Goal: Task Accomplishment & Management: Manage account settings

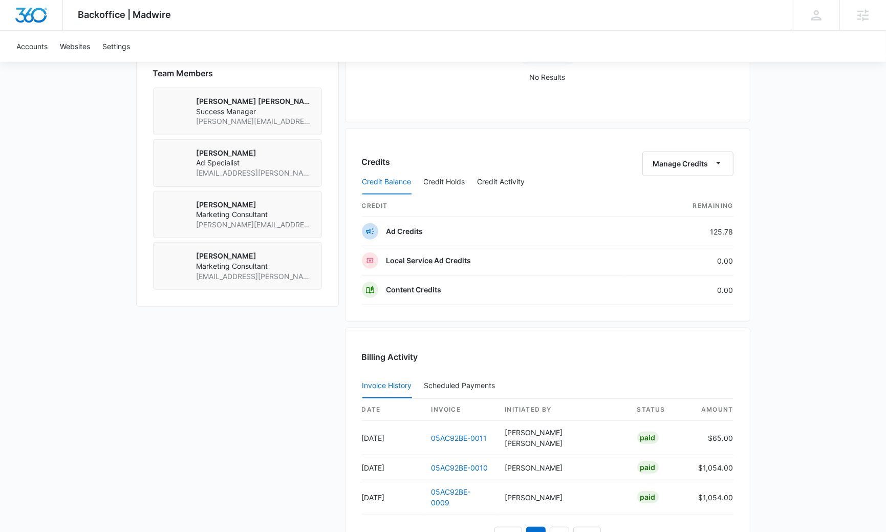
scroll to position [784, 0]
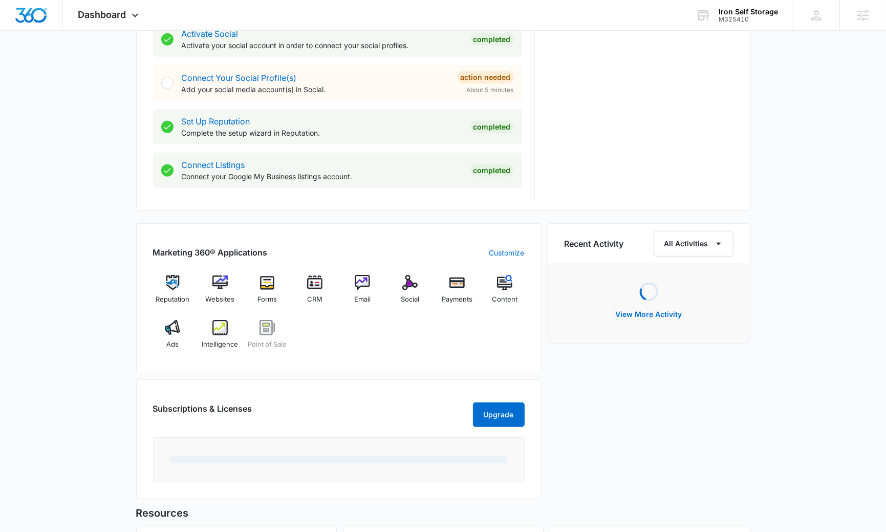
scroll to position [490, 0]
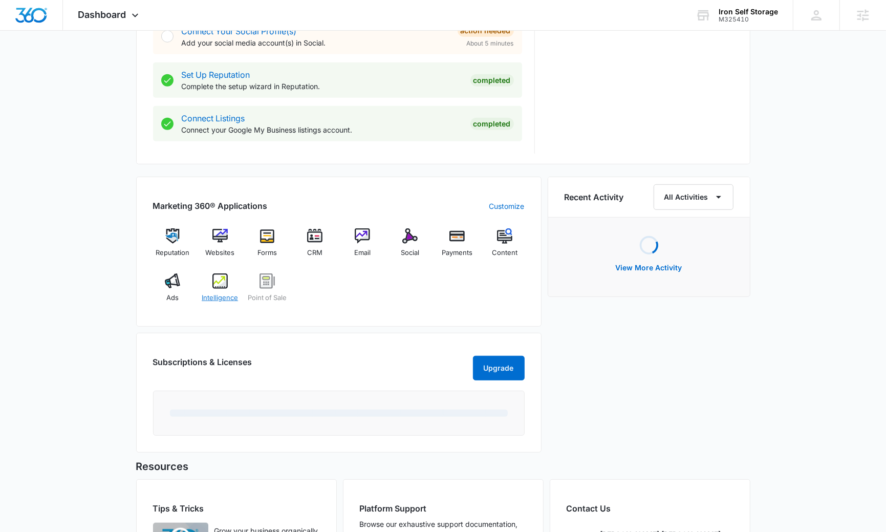
click at [217, 284] on img at bounding box center [219, 280] width 15 height 15
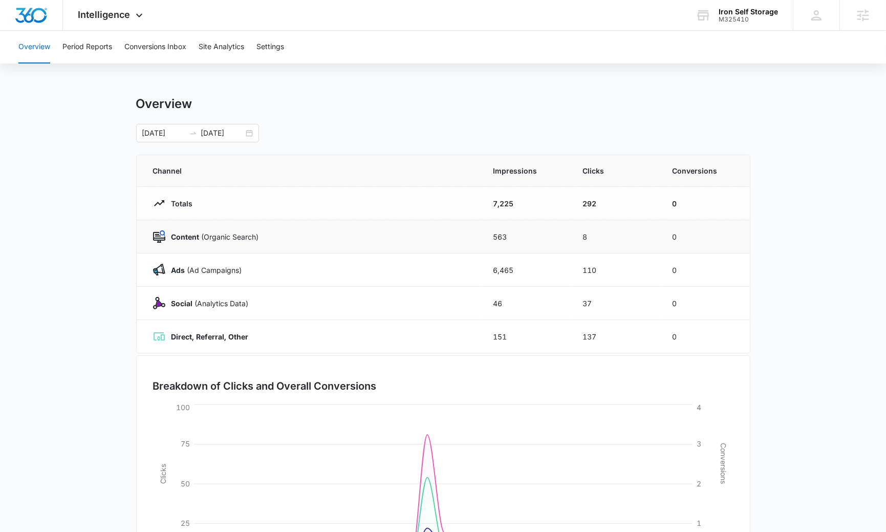
scroll to position [46, 0]
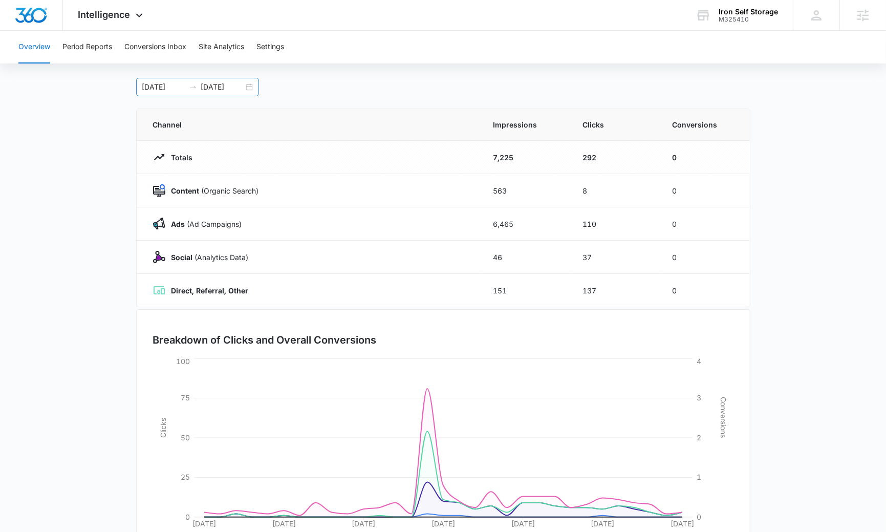
click at [243, 88] on input "10/12/2025" at bounding box center [222, 86] width 42 height 11
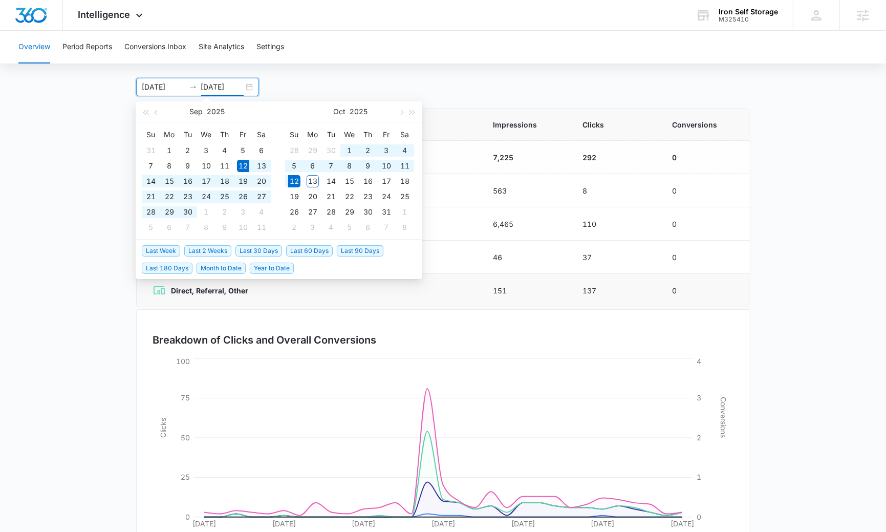
type input "10/12/2025"
click at [256, 248] on span "Last 30 Days" at bounding box center [258, 250] width 47 height 11
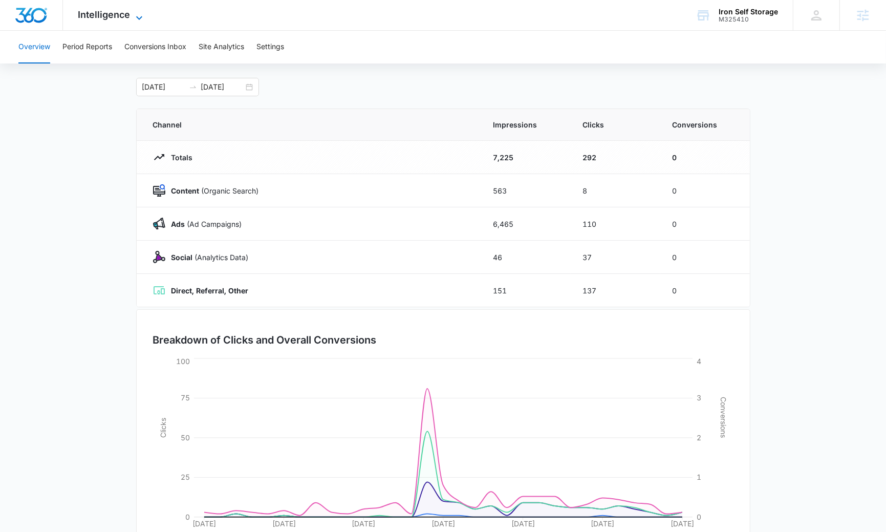
click at [104, 16] on span "Intelligence" at bounding box center [104, 14] width 52 height 11
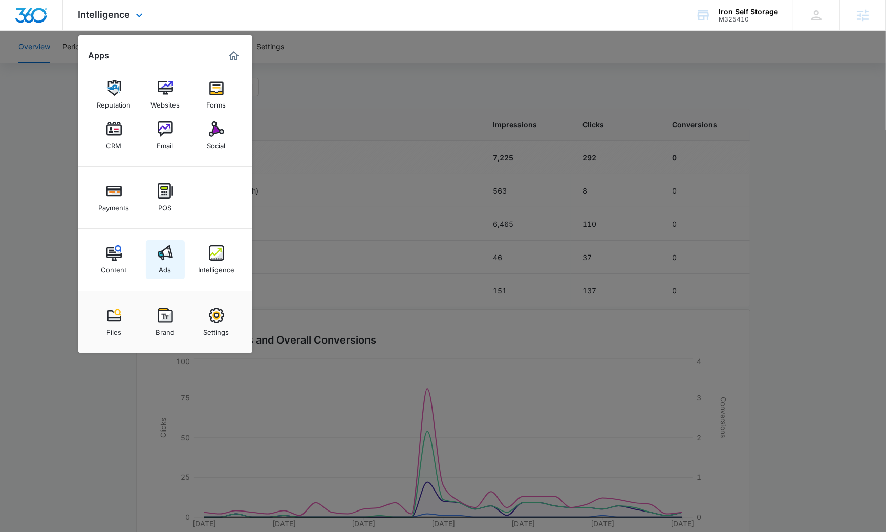
click at [171, 256] on img at bounding box center [165, 252] width 15 height 15
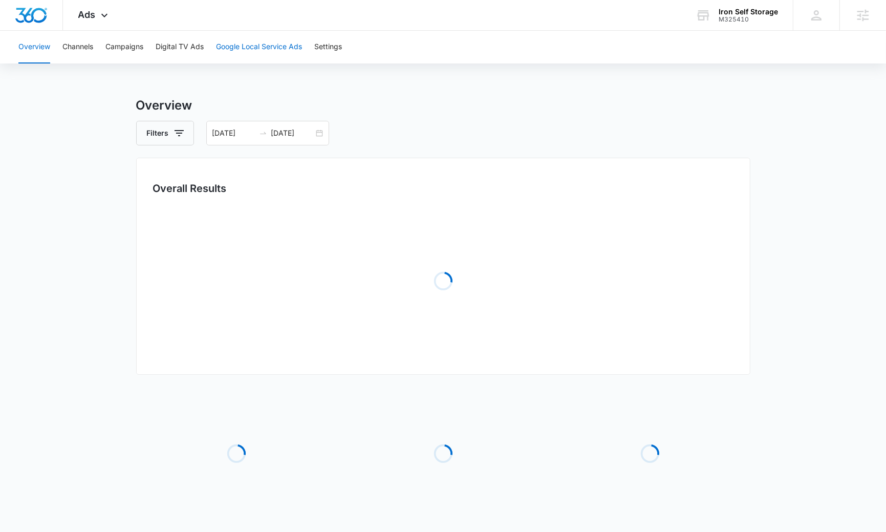
click at [266, 49] on button "Google Local Service Ads" at bounding box center [259, 47] width 86 height 33
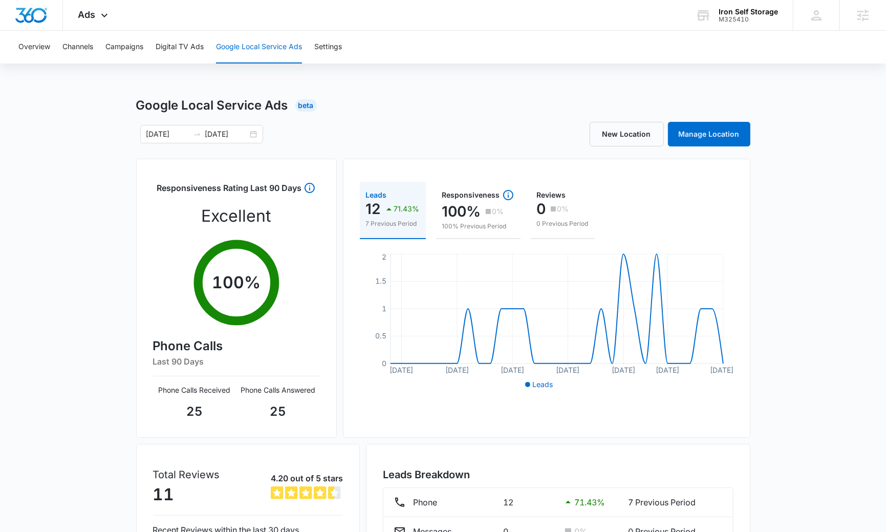
scroll to position [95, 0]
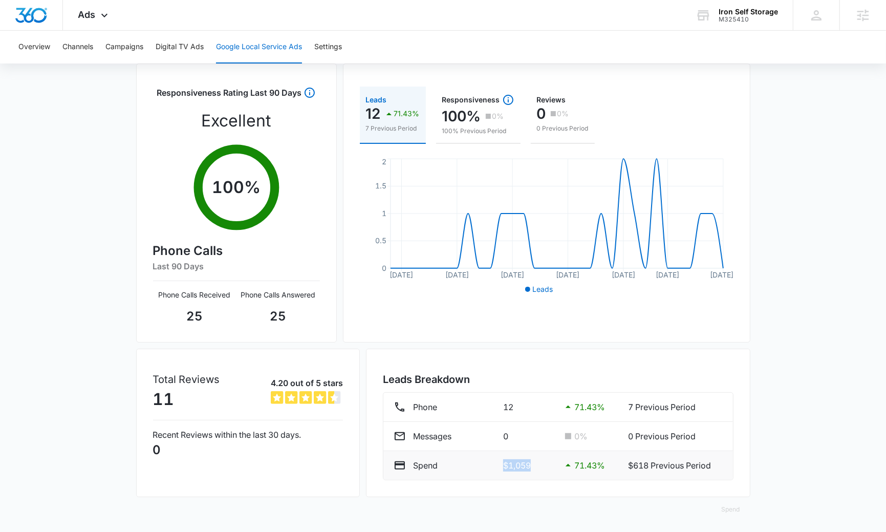
drag, startPoint x: 497, startPoint y: 464, endPoint x: 546, endPoint y: 464, distance: 49.6
type textarea "$1,059"
click at [546, 464] on div "Spend $1,059 71.43 % $618 Previous Period" at bounding box center [557, 465] width 328 height 12
drag, startPoint x: 209, startPoint y: 267, endPoint x: 96, endPoint y: 266, distance: 112.6
click at [96, 266] on div "Google Local Service Ads Beta 09/12/2025 10/12/2025 New Location Manage Locatio…" at bounding box center [443, 267] width 886 height 533
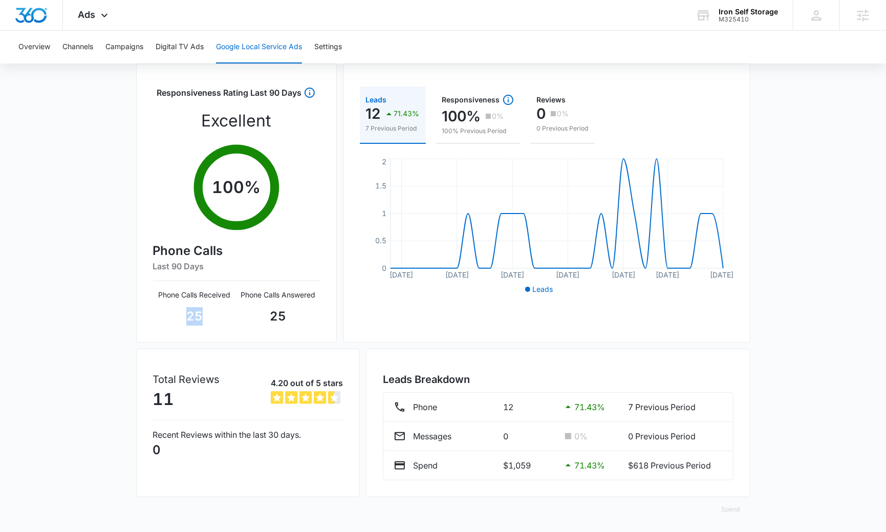
drag, startPoint x: 203, startPoint y: 310, endPoint x: 154, endPoint y: 308, distance: 49.7
click at [155, 309] on p "25" at bounding box center [194, 316] width 83 height 18
drag, startPoint x: 304, startPoint y: 305, endPoint x: 194, endPoint y: 304, distance: 110.0
click at [194, 304] on div "Phone Calls Received 25 Phone Calls Answered 25" at bounding box center [236, 307] width 167 height 36
click at [280, 318] on p "25" at bounding box center [277, 316] width 83 height 18
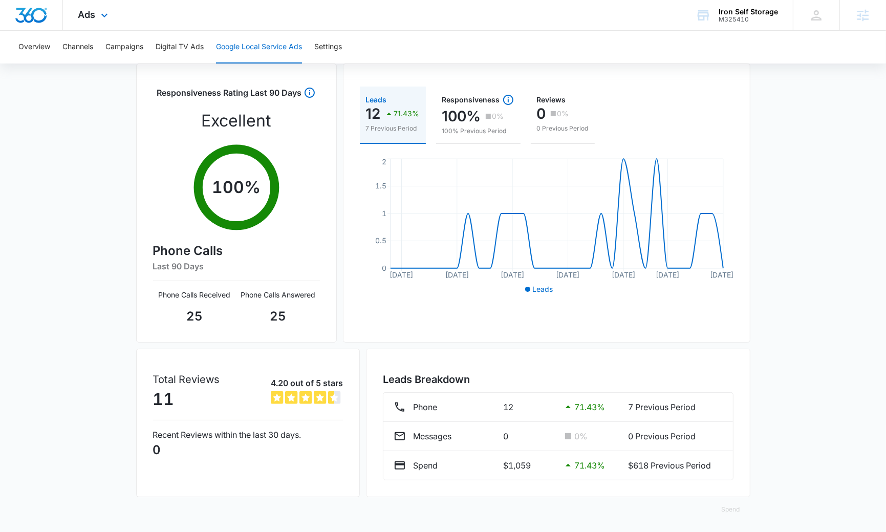
click at [112, 1] on div "Ads Apps Reputation Websites Forms CRM Email Social Payments POS Content Ads In…" at bounding box center [94, 15] width 63 height 30
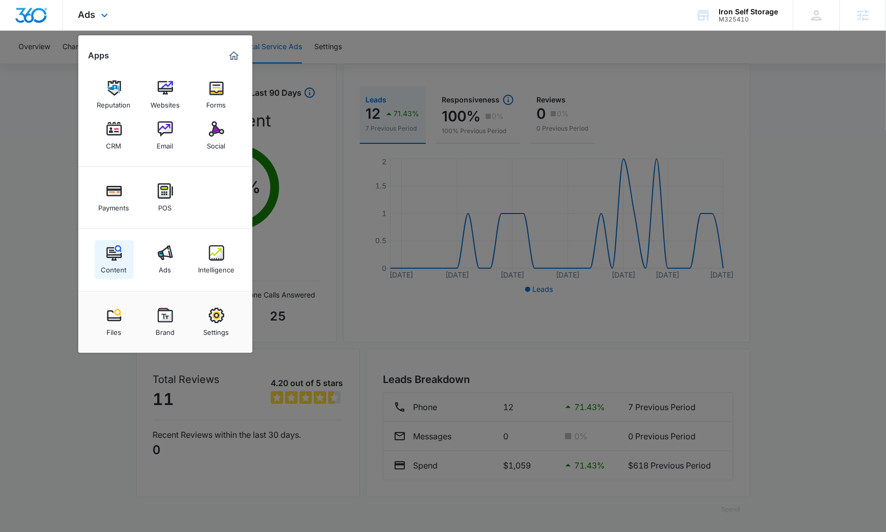
click at [112, 256] on img at bounding box center [113, 252] width 15 height 15
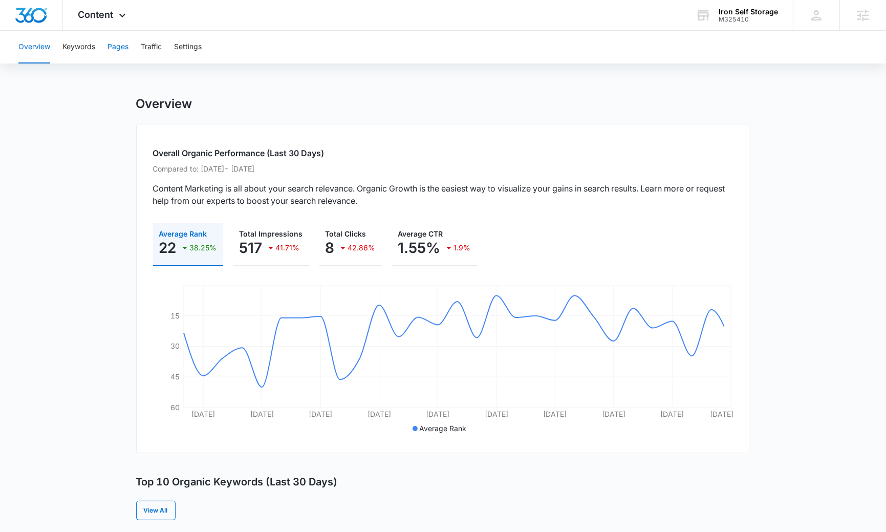
click at [114, 49] on button "Pages" at bounding box center [117, 47] width 21 height 33
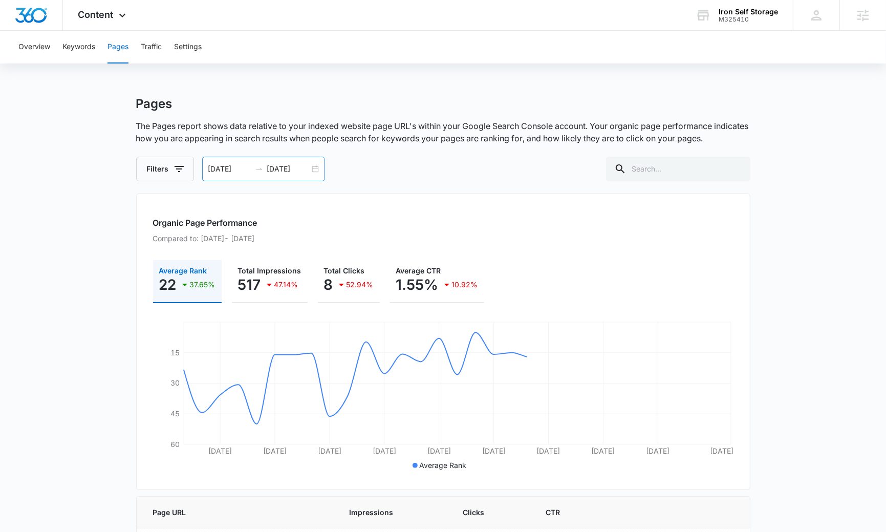
click at [316, 167] on div "09/12/2025 10/12/2025" at bounding box center [263, 169] width 123 height 25
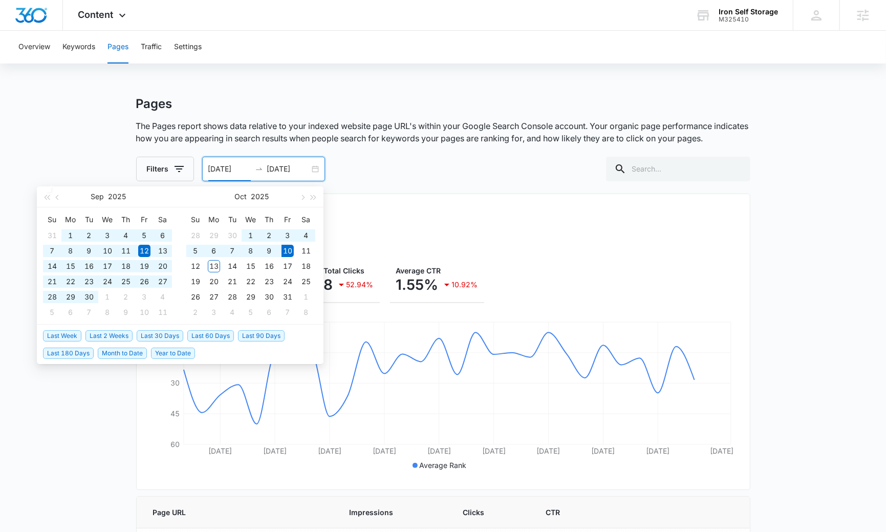
click at [245, 335] on span "Last 90 Days" at bounding box center [261, 335] width 47 height 11
type input "07/12/2025"
type input "10/10/2025"
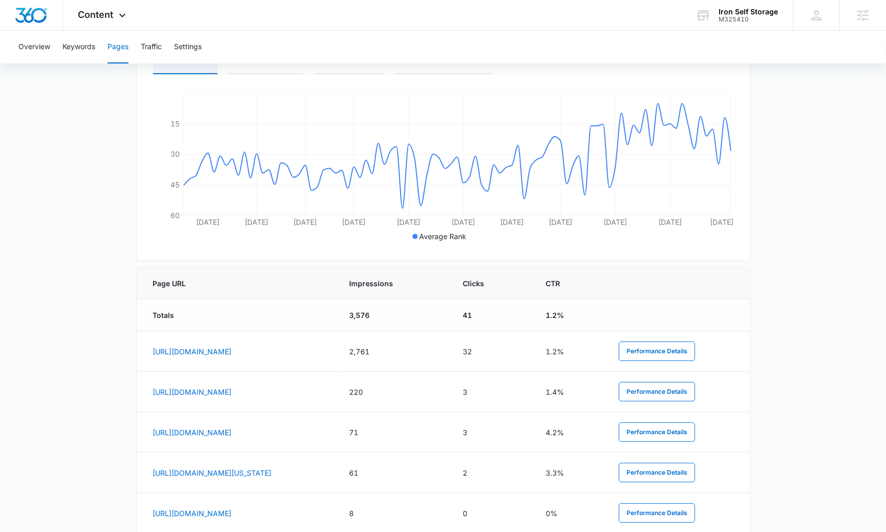
scroll to position [241, 0]
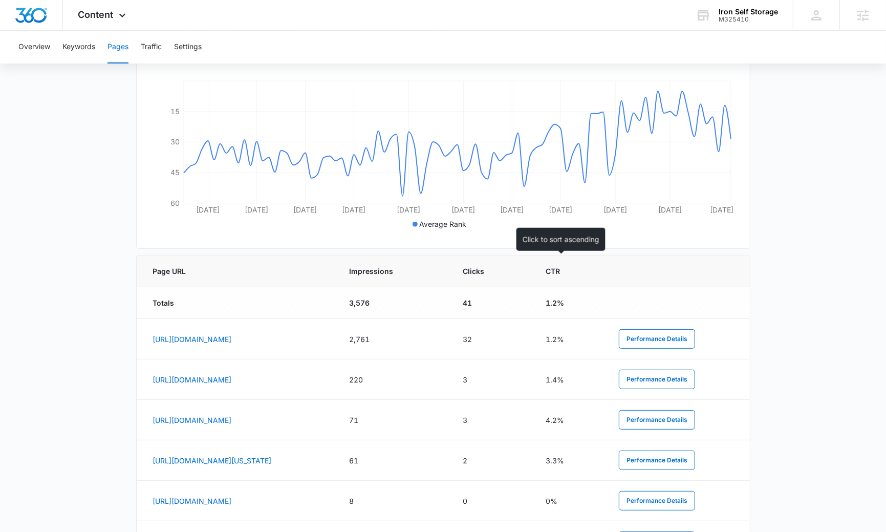
click at [533, 276] on th "Clicks" at bounding box center [491, 271] width 83 height 32
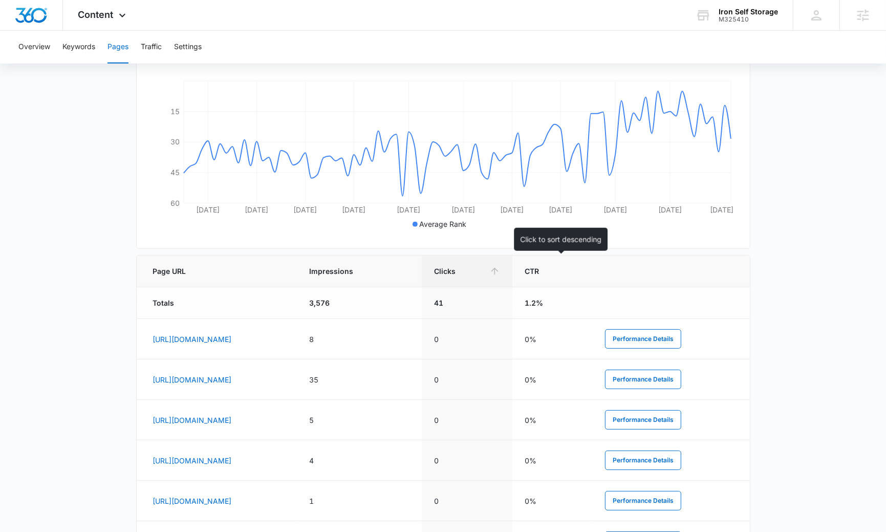
click at [513, 278] on th "Clicks" at bounding box center [467, 271] width 91 height 32
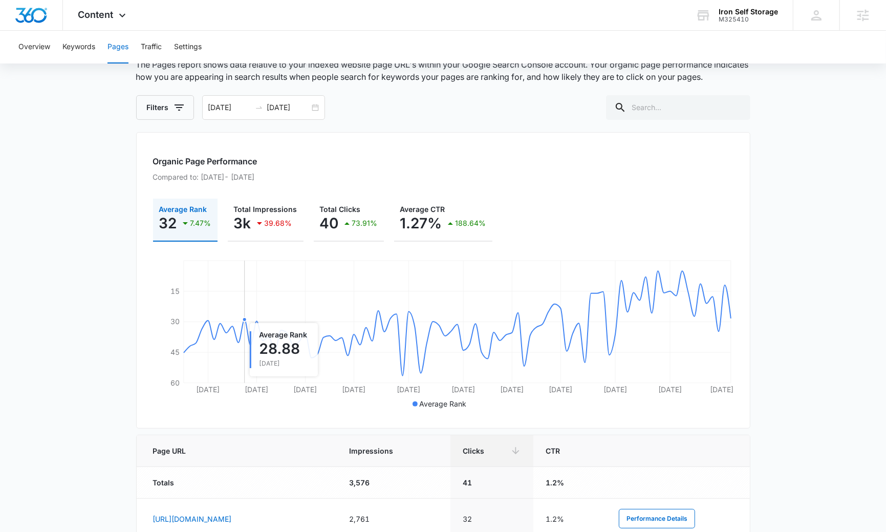
scroll to position [0, 0]
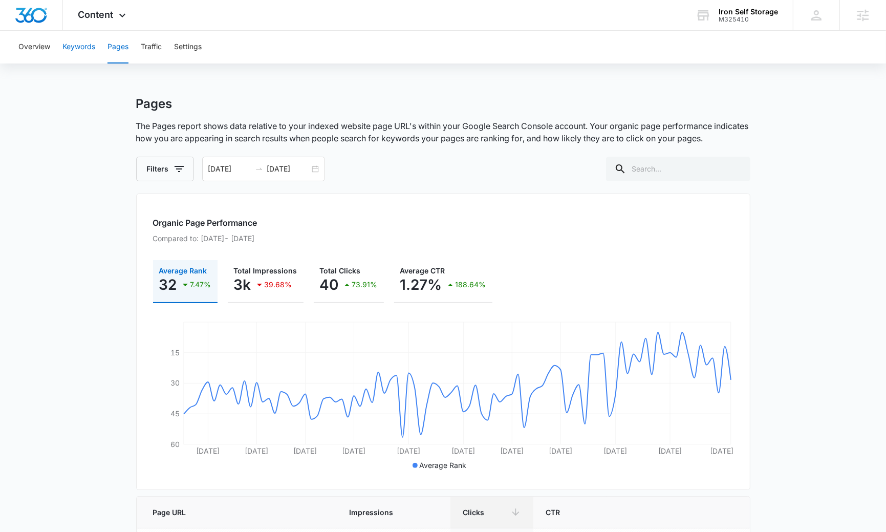
click at [75, 44] on button "Keywords" at bounding box center [78, 47] width 33 height 33
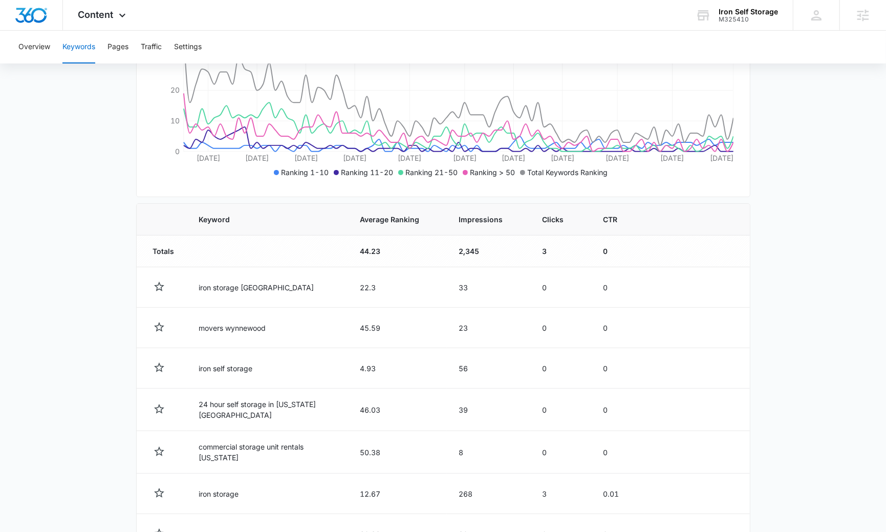
scroll to position [220, 0]
click at [486, 225] on th "Impressions" at bounding box center [488, 218] width 83 height 32
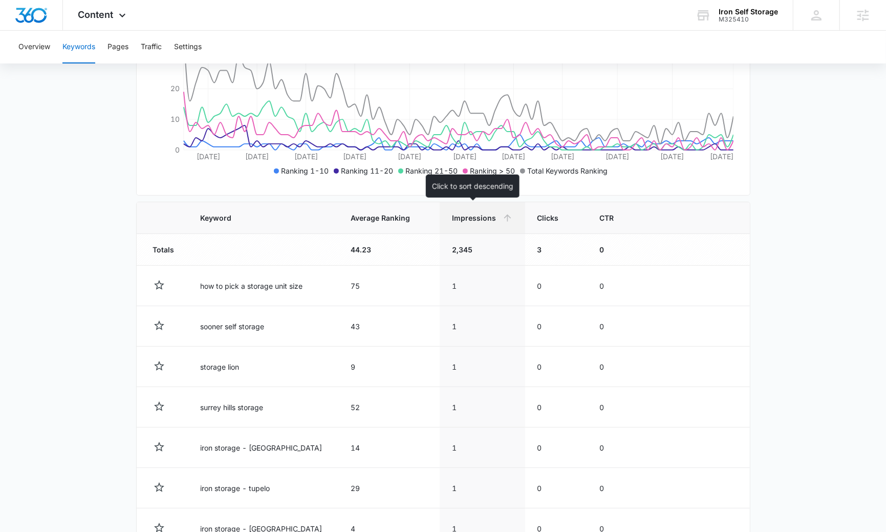
click at [481, 214] on span "Impressions" at bounding box center [475, 217] width 46 height 11
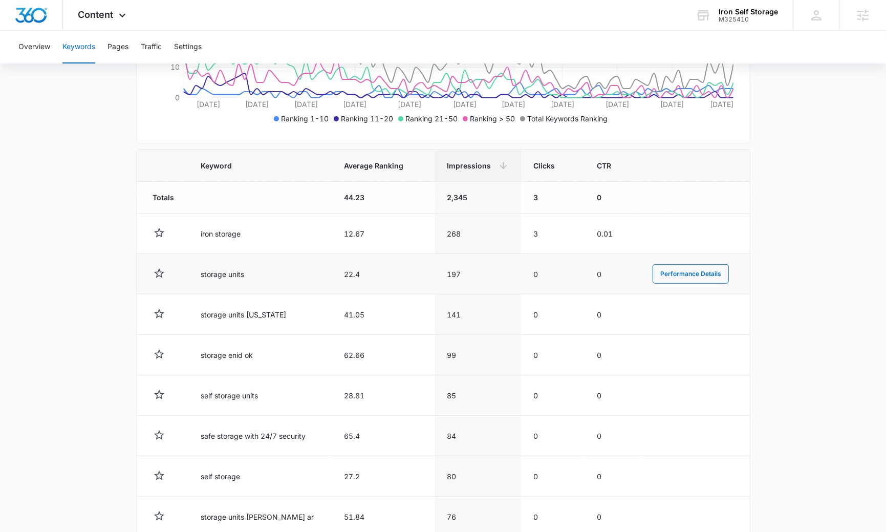
scroll to position [288, 0]
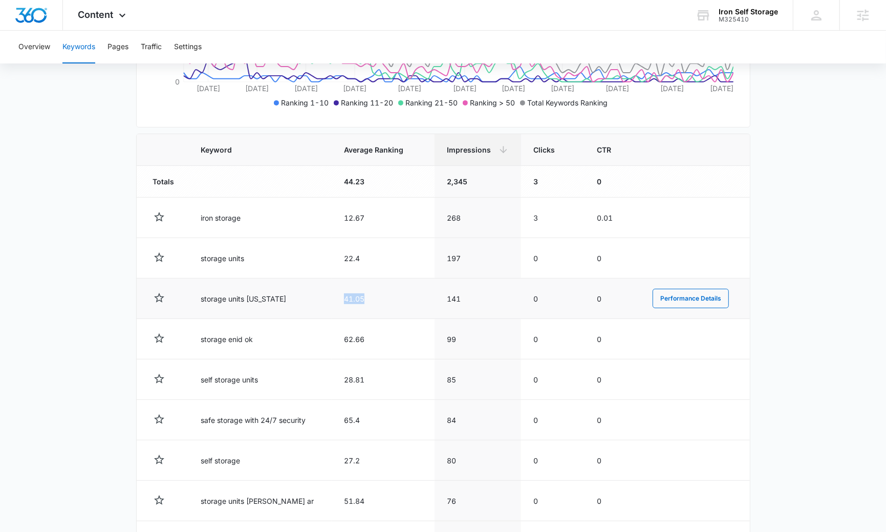
drag, startPoint x: 335, startPoint y: 298, endPoint x: 388, endPoint y: 299, distance: 53.2
click at [388, 299] on td "41.05" at bounding box center [383, 298] width 103 height 40
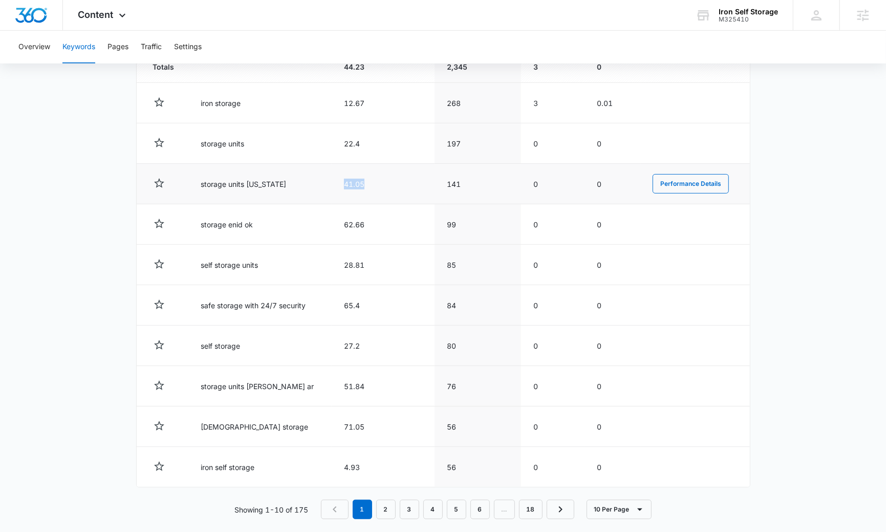
scroll to position [404, 0]
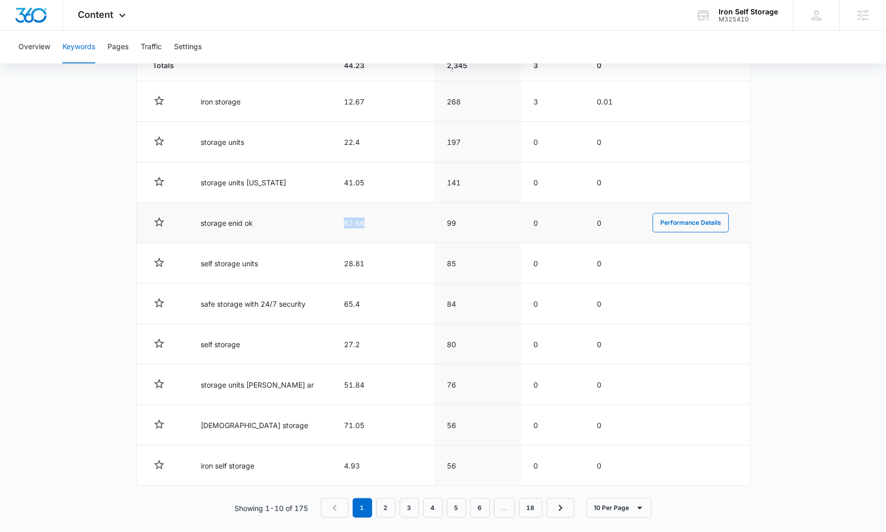
drag, startPoint x: 338, startPoint y: 220, endPoint x: 379, endPoint y: 220, distance: 40.9
click at [379, 220] on td "62.66" at bounding box center [383, 223] width 103 height 40
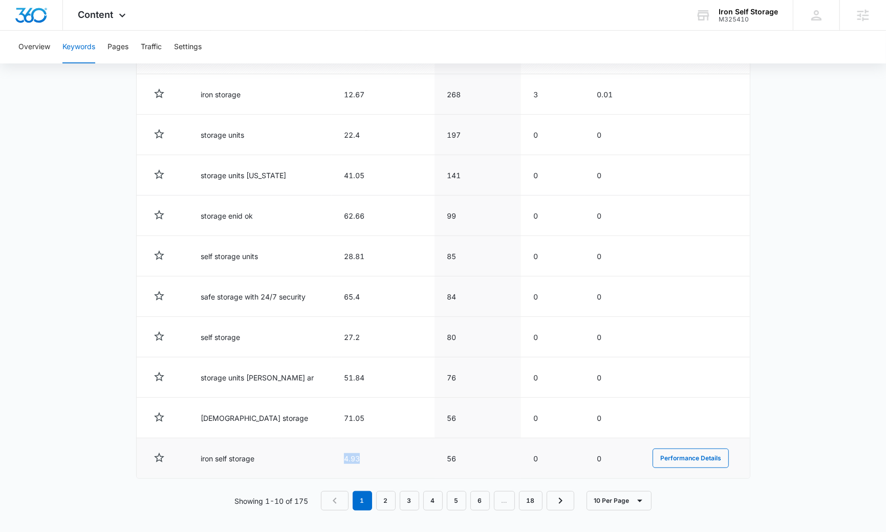
drag, startPoint x: 362, startPoint y: 457, endPoint x: 327, endPoint y: 456, distance: 34.3
click at [332, 456] on td "4.93" at bounding box center [383, 458] width 103 height 40
drag, startPoint x: 441, startPoint y: 456, endPoint x: 467, endPoint y: 456, distance: 26.1
click at [467, 456] on td "56" at bounding box center [477, 458] width 87 height 40
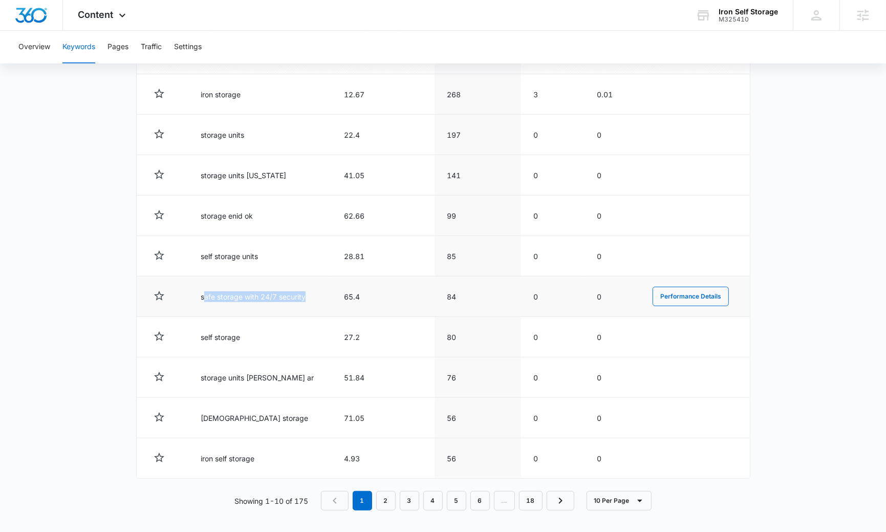
drag, startPoint x: 307, startPoint y: 293, endPoint x: 207, endPoint y: 294, distance: 99.8
click at [207, 294] on td "safe storage with 24/7 security" at bounding box center [259, 296] width 143 height 40
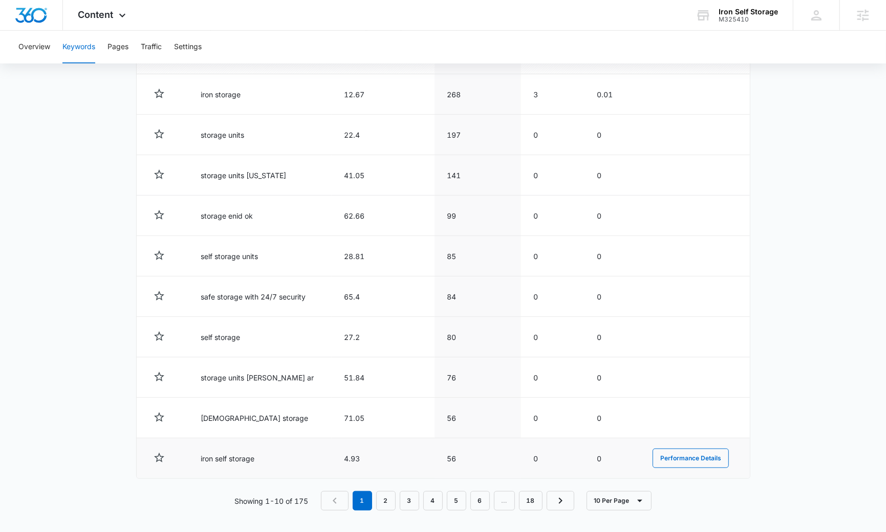
click at [443, 453] on td "56" at bounding box center [477, 458] width 87 height 40
drag, startPoint x: 463, startPoint y: 453, endPoint x: 410, endPoint y: 453, distance: 52.2
click at [410, 453] on tr "iron self storage 4.93 56 0 0 Performance Details" at bounding box center [443, 458] width 613 height 40
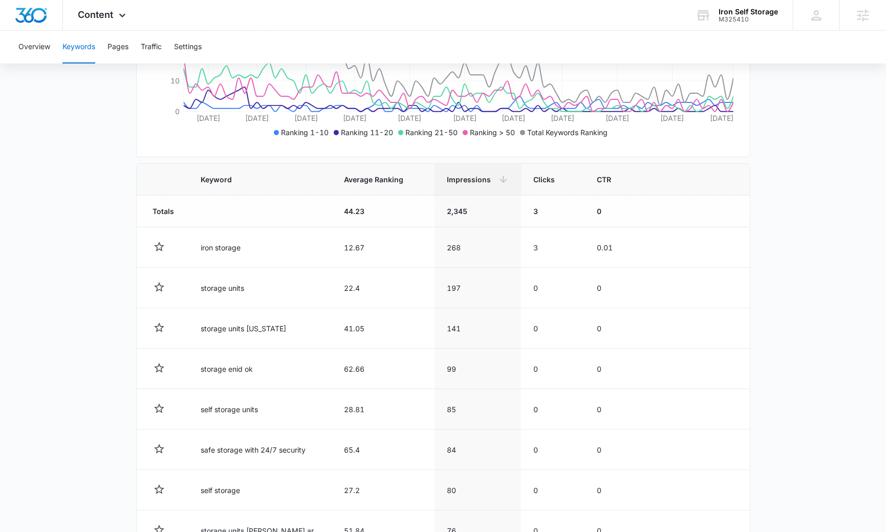
scroll to position [244, 0]
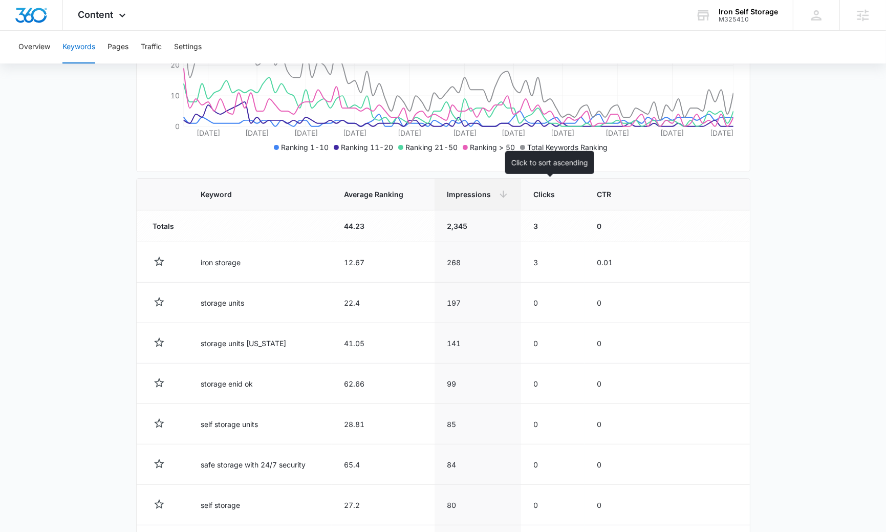
click at [542, 195] on span "Clicks" at bounding box center [545, 194] width 24 height 11
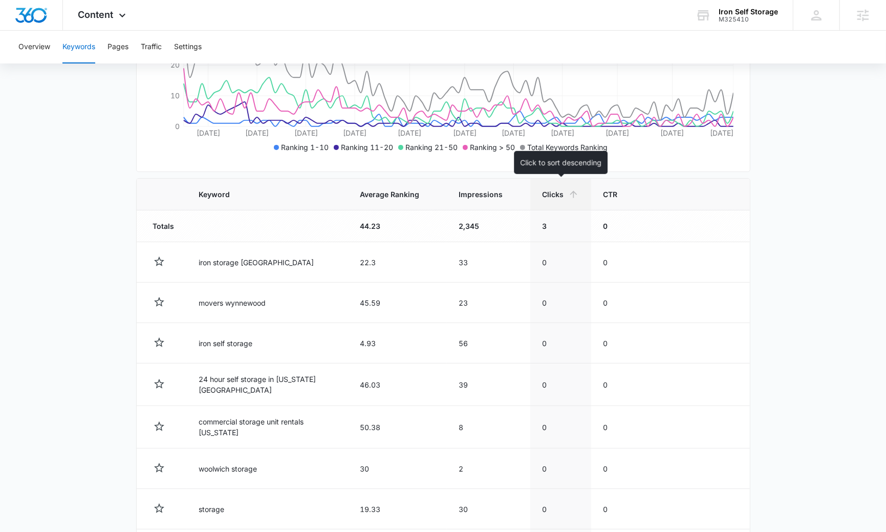
click at [546, 201] on th "Clicks" at bounding box center [560, 195] width 61 height 32
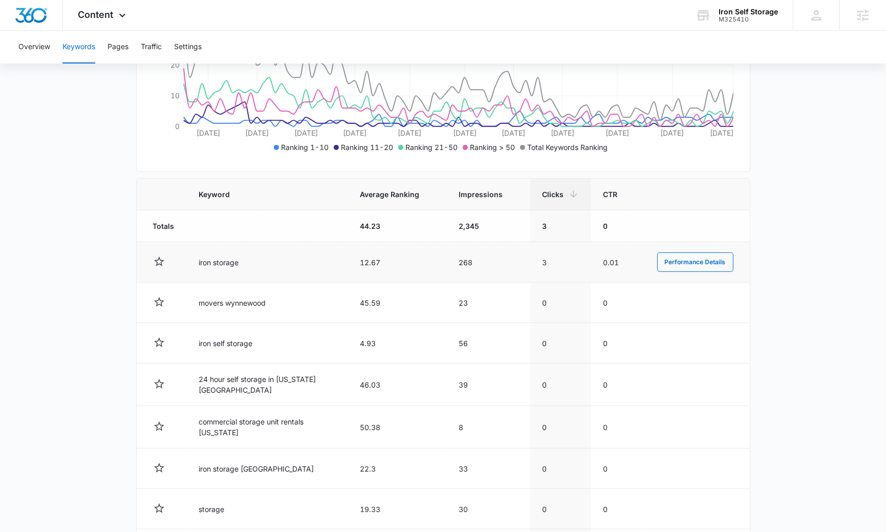
scroll to position [252, 0]
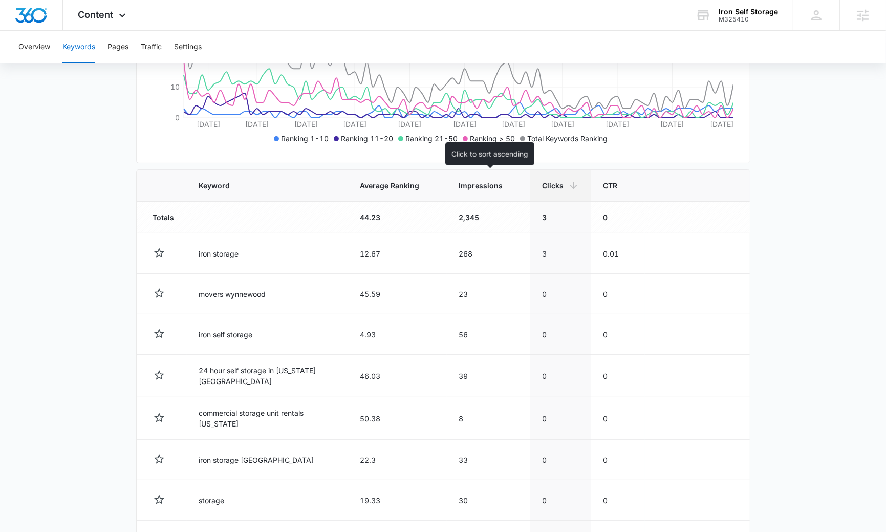
click at [487, 182] on span "Impressions" at bounding box center [481, 185] width 44 height 11
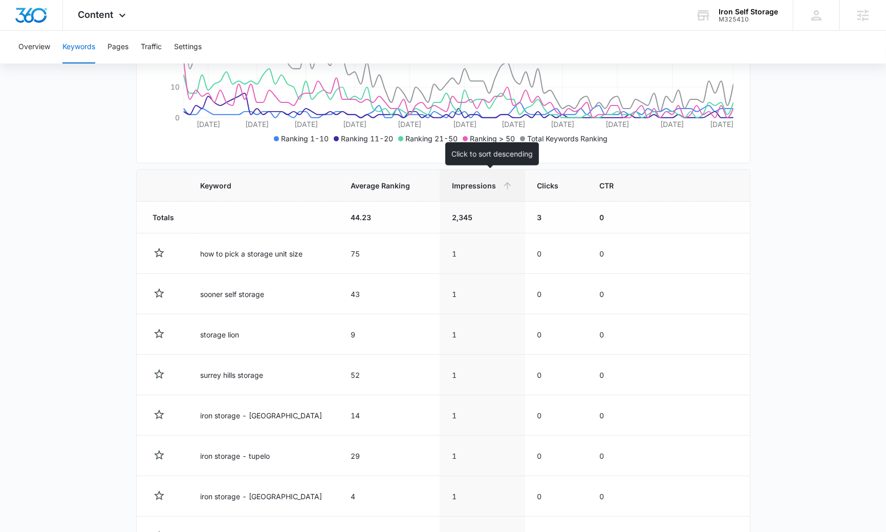
click at [485, 189] on span "Impressions" at bounding box center [475, 185] width 46 height 11
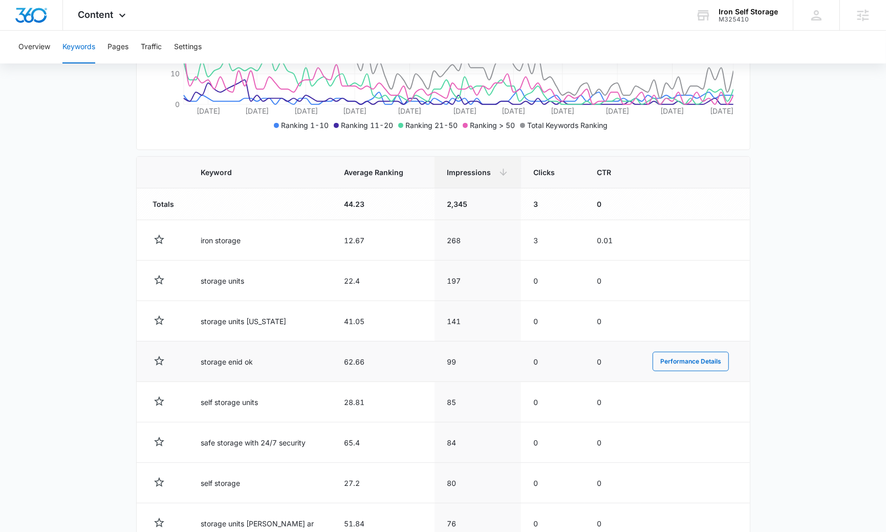
scroll to position [267, 0]
click at [469, 171] on span "Impressions" at bounding box center [471, 171] width 48 height 11
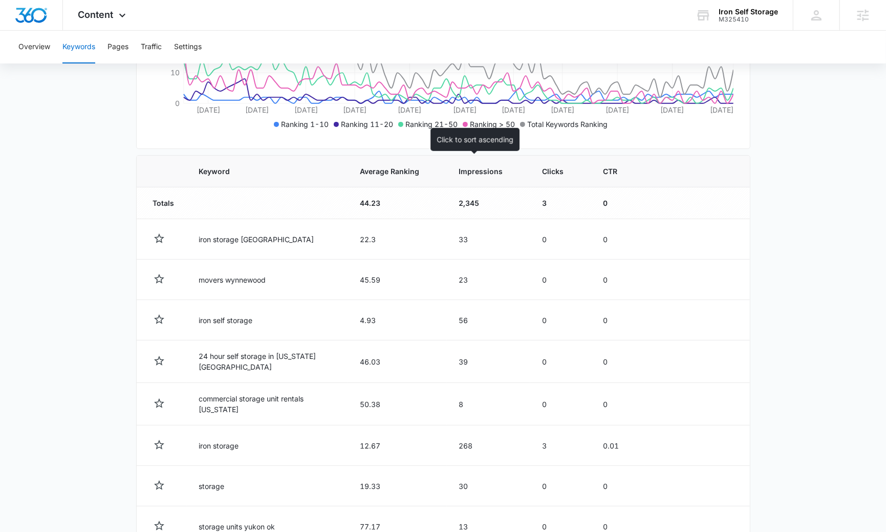
click at [474, 173] on span "Impressions" at bounding box center [481, 171] width 44 height 11
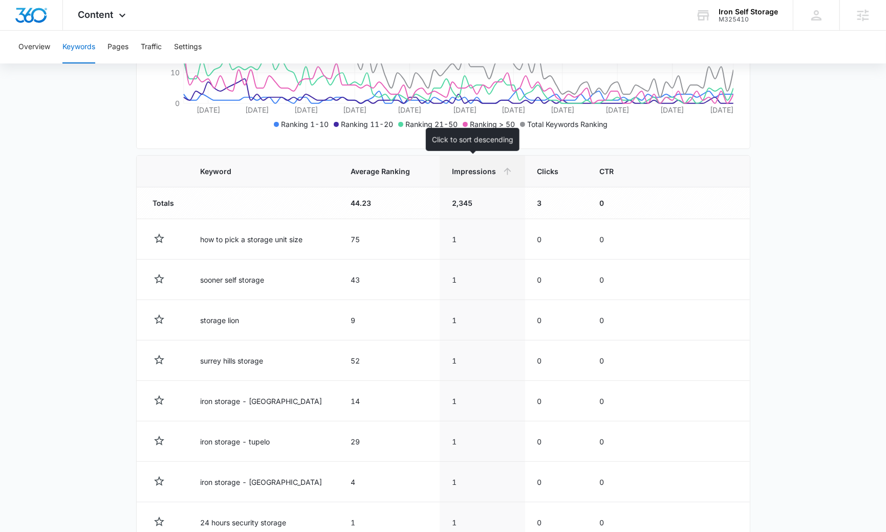
click at [468, 170] on span "Impressions" at bounding box center [475, 171] width 46 height 11
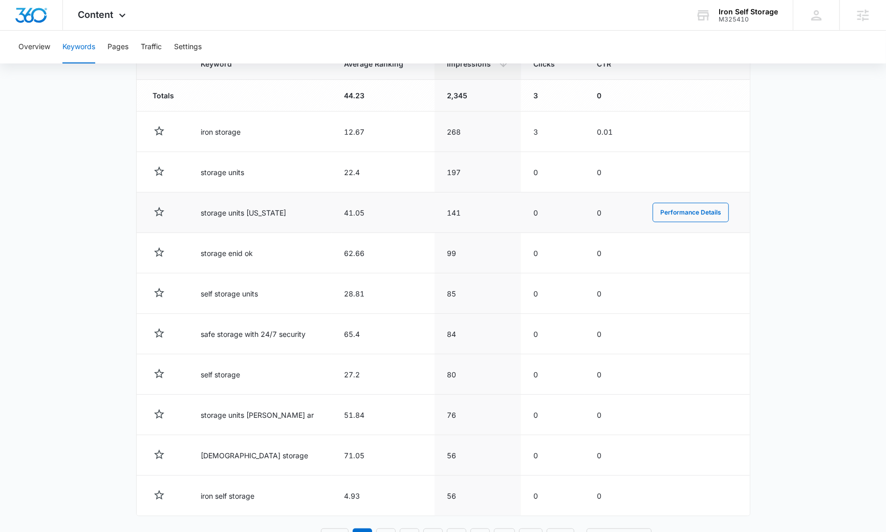
scroll to position [411, 0]
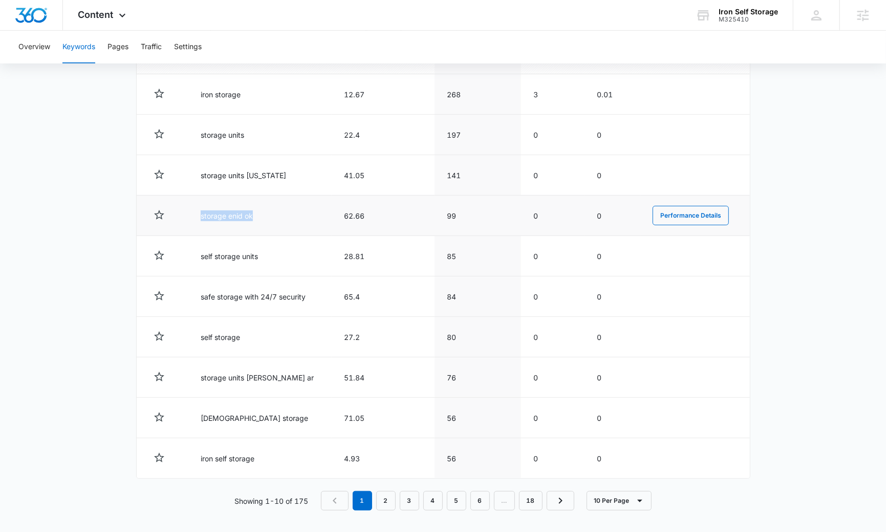
drag, startPoint x: 260, startPoint y: 214, endPoint x: 167, endPoint y: 212, distance: 93.7
click at [167, 212] on tr "storage enid ok 62.66 99 0 0 Performance Details" at bounding box center [443, 215] width 613 height 40
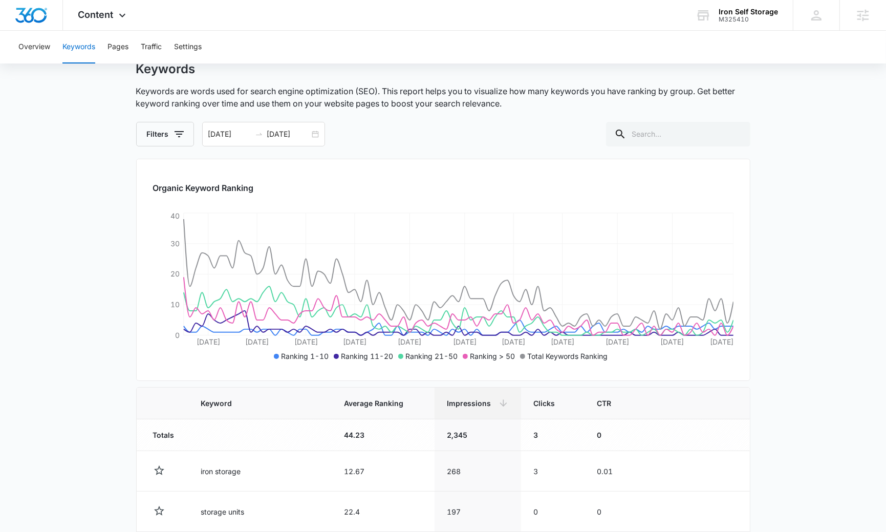
scroll to position [0, 0]
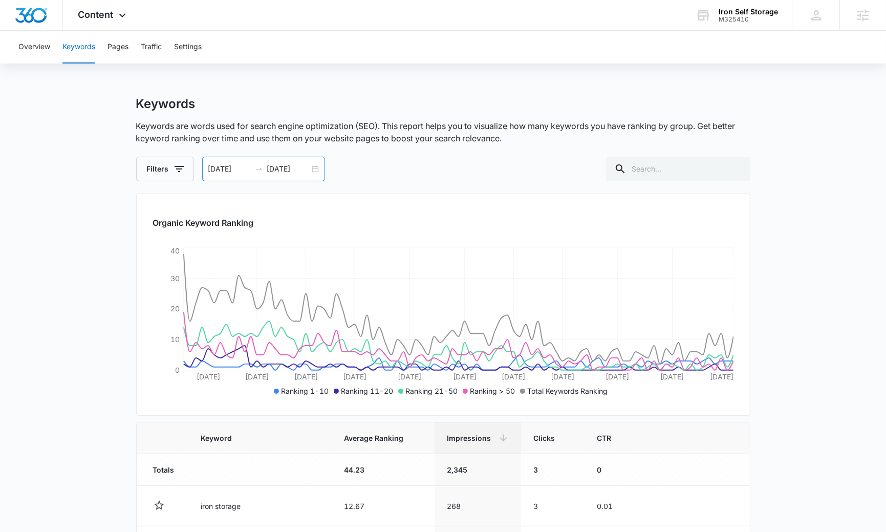
click at [299, 169] on input "10/10/2025" at bounding box center [288, 168] width 42 height 11
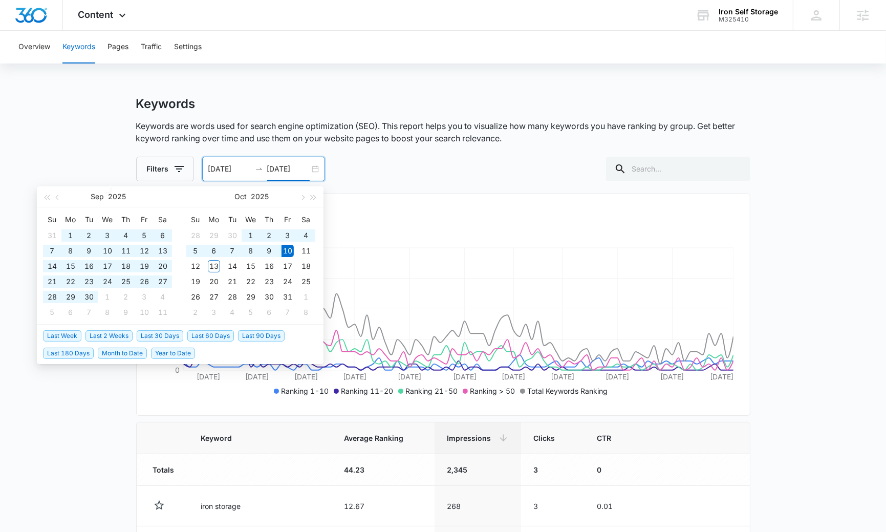
type input "10/10/2025"
click at [79, 349] on span "Last 180 Days" at bounding box center [68, 352] width 51 height 11
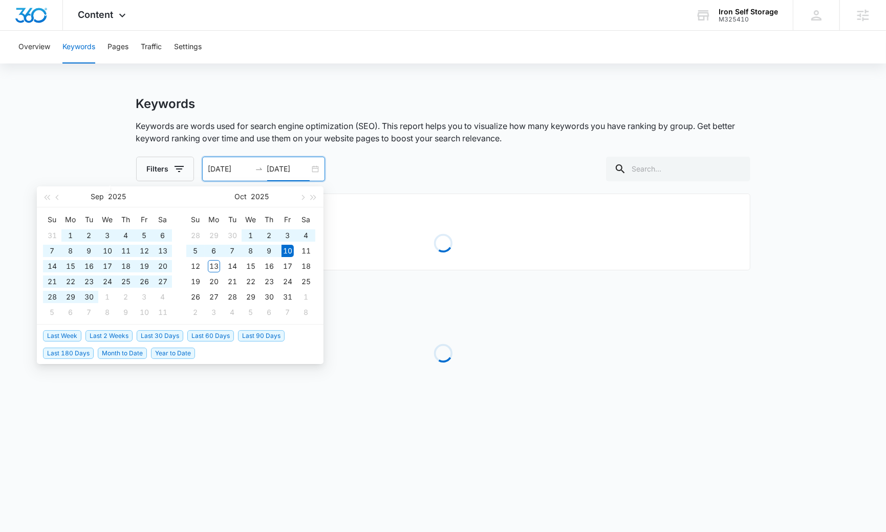
type input "04/13/2025"
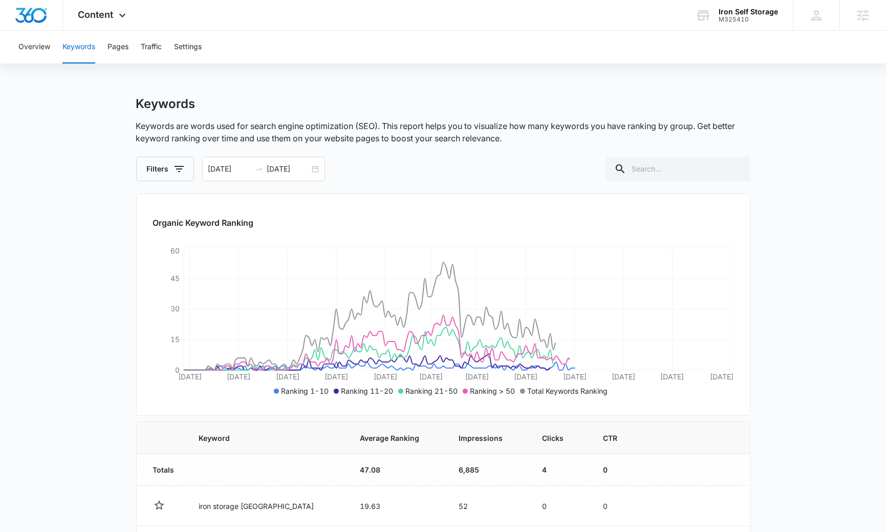
click at [125, 386] on main "Keywords Keywords are words used for search engine optimization (SEO). This rep…" at bounding box center [443, 523] width 886 height 854
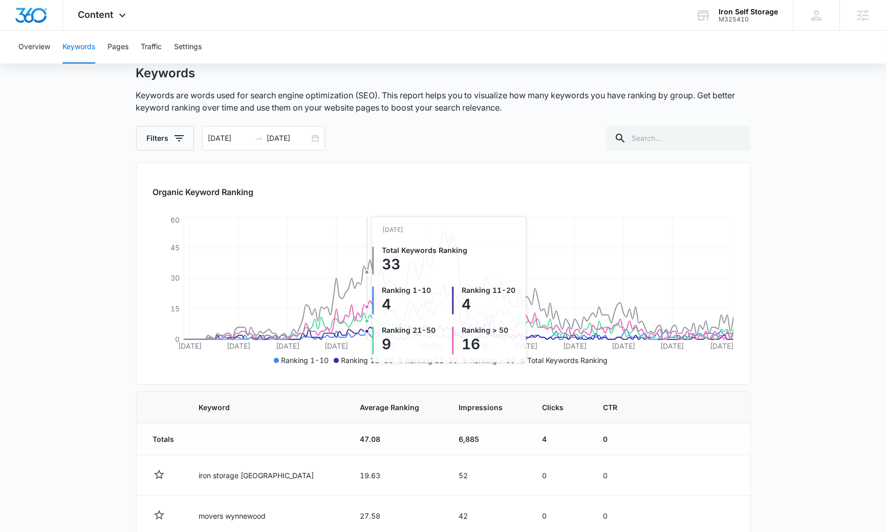
scroll to position [33, 0]
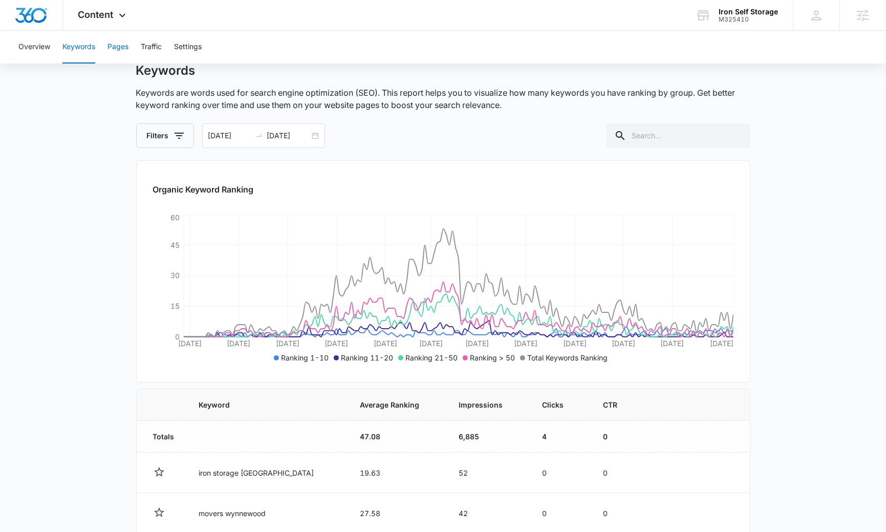
click at [114, 46] on button "Pages" at bounding box center [117, 47] width 21 height 33
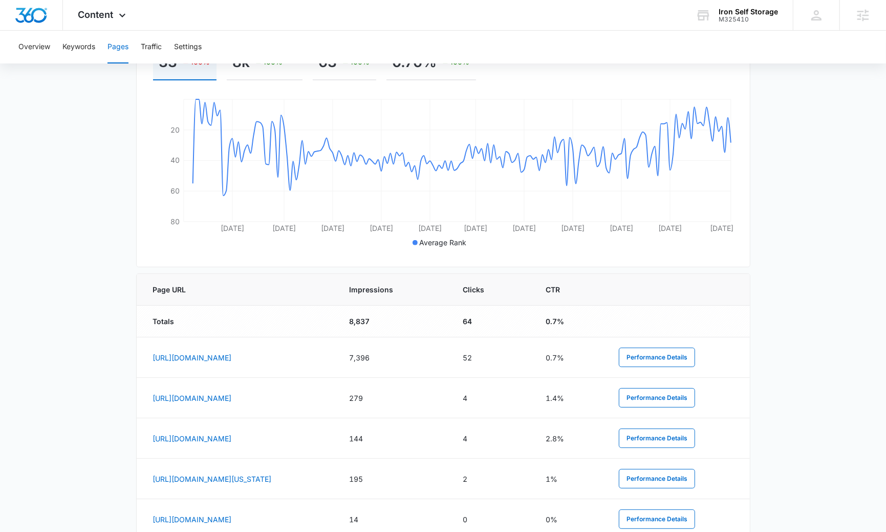
scroll to position [246, 0]
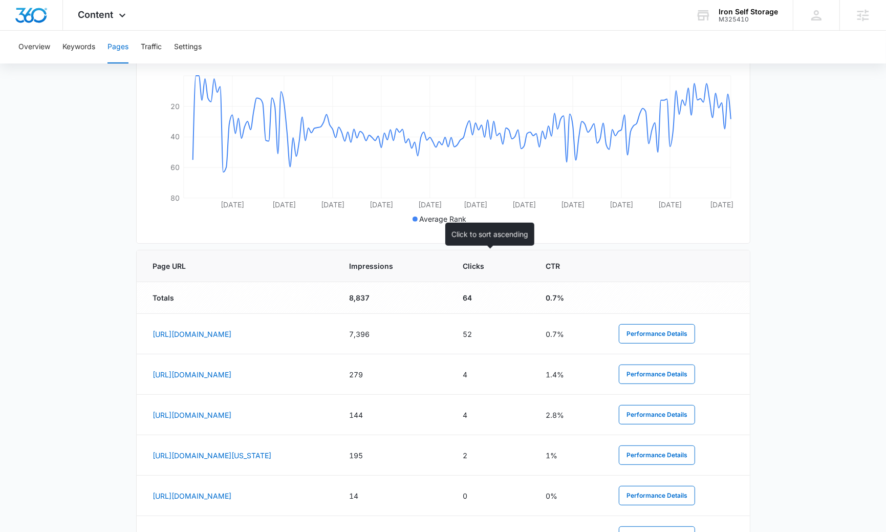
click at [424, 265] on span "Impressions" at bounding box center [386, 265] width 74 height 11
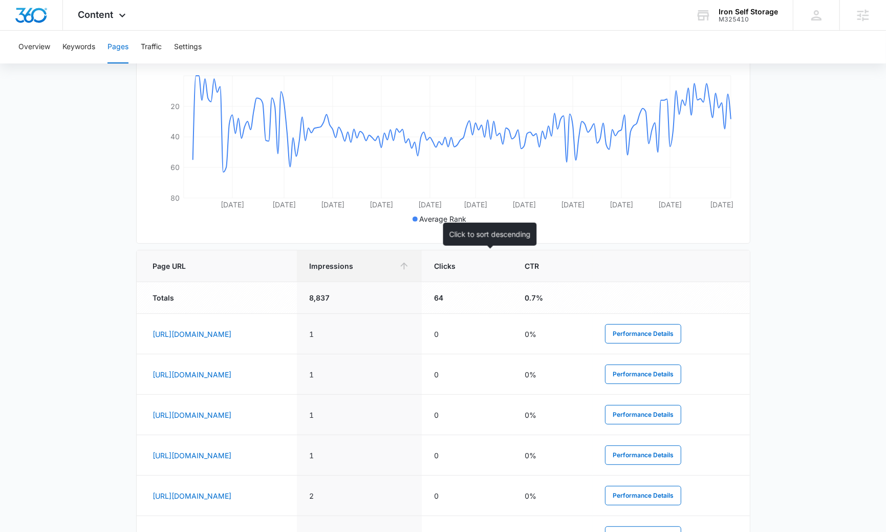
click at [421, 270] on th "Impressions" at bounding box center [359, 266] width 124 height 32
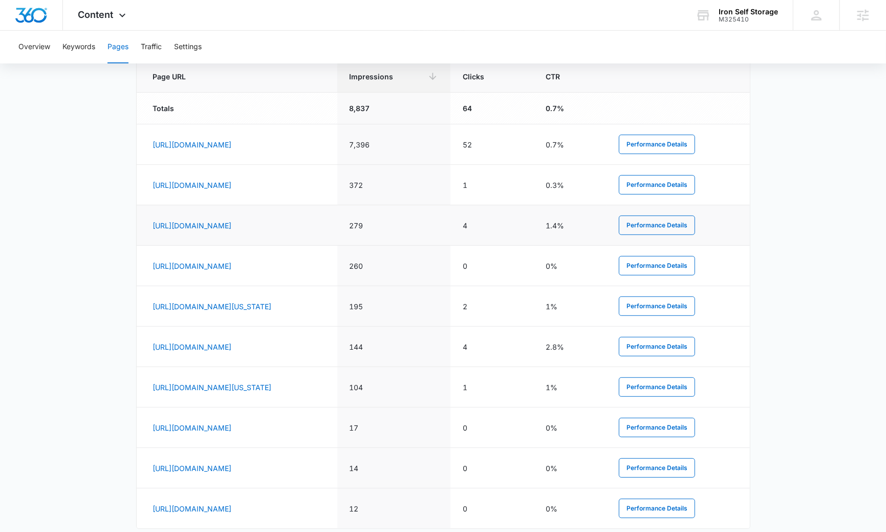
scroll to position [458, 0]
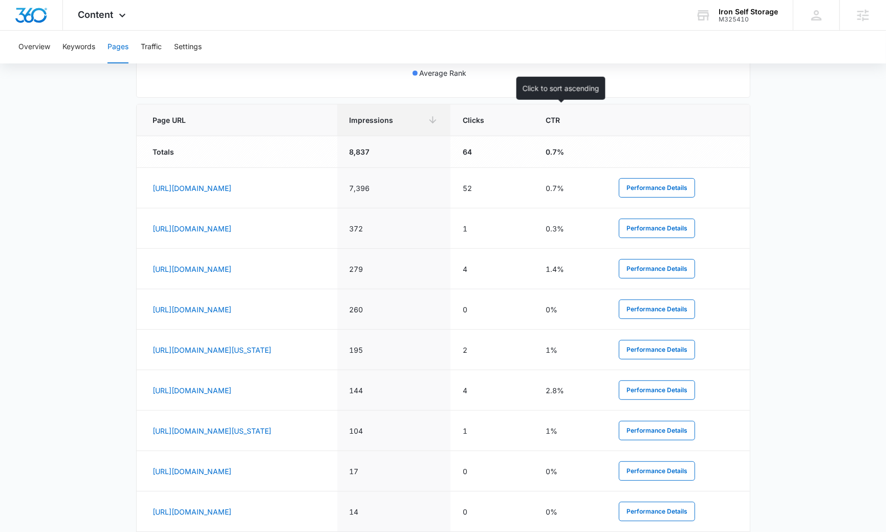
click at [533, 112] on th "Clicks" at bounding box center [491, 120] width 83 height 32
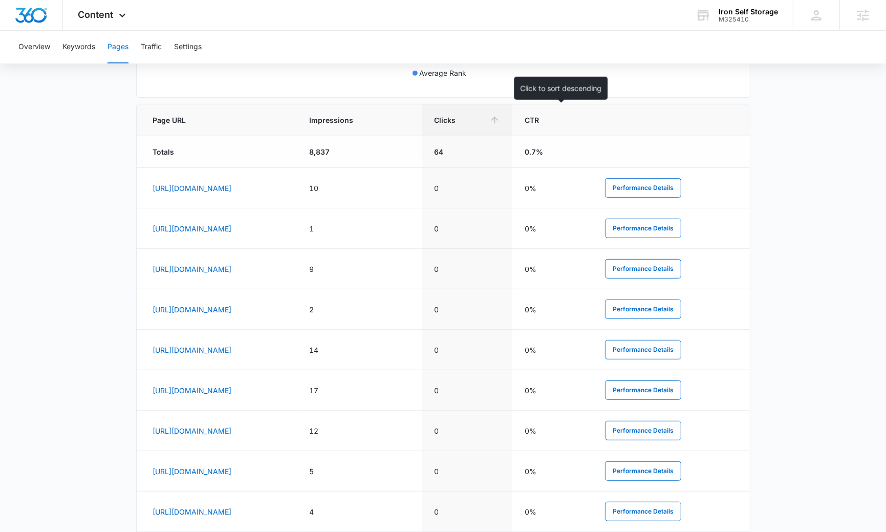
click at [513, 130] on th "Clicks" at bounding box center [467, 120] width 91 height 32
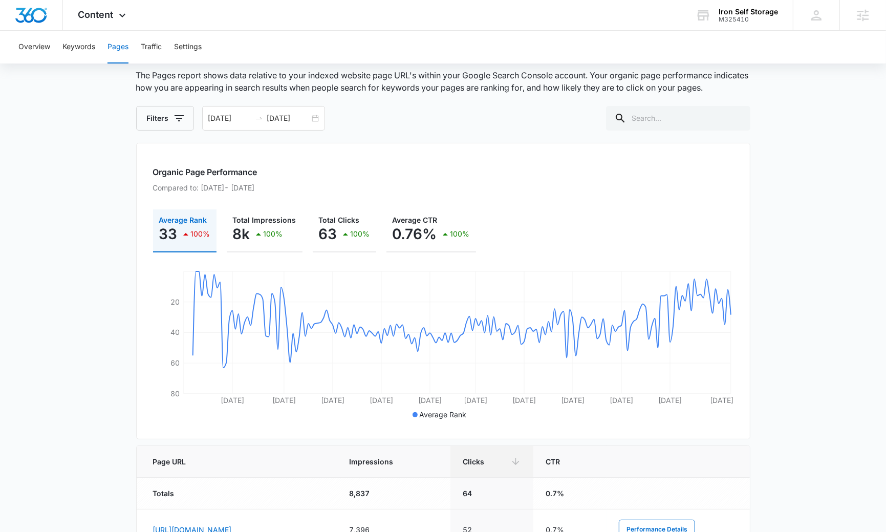
scroll to position [0, 0]
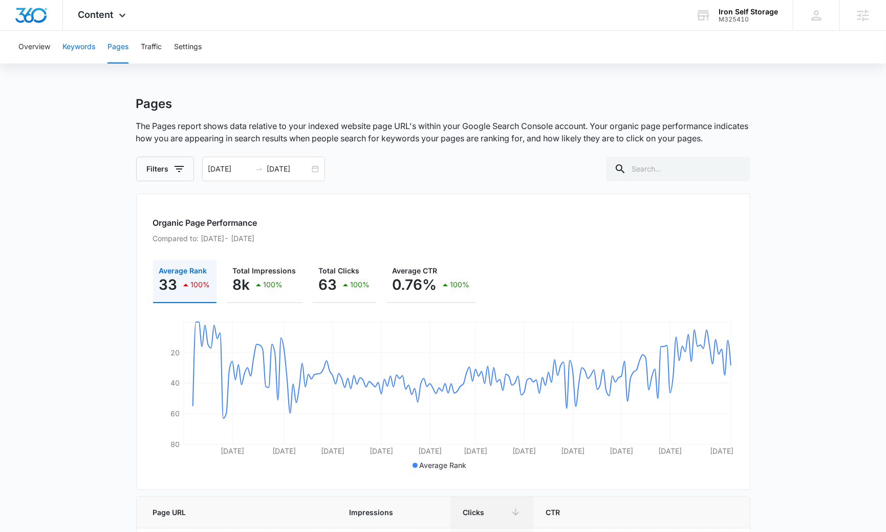
click at [84, 59] on button "Keywords" at bounding box center [78, 47] width 33 height 33
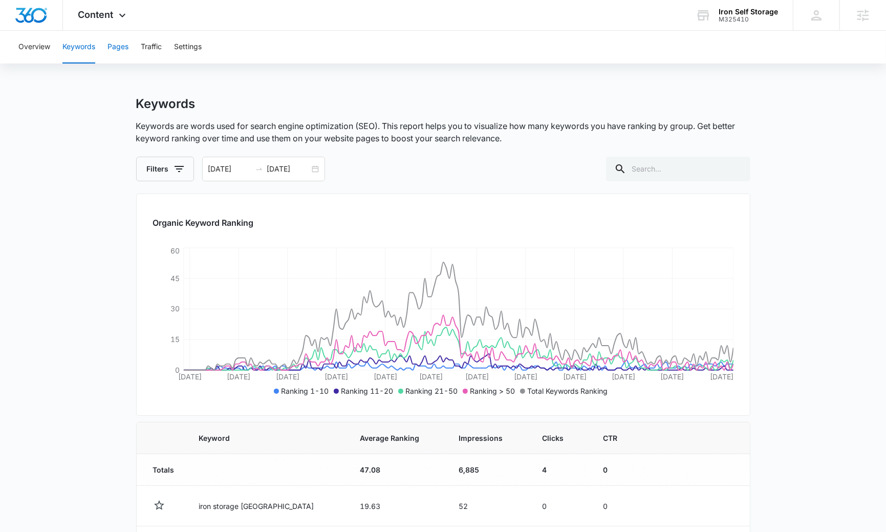
click at [123, 54] on button "Pages" at bounding box center [117, 47] width 21 height 33
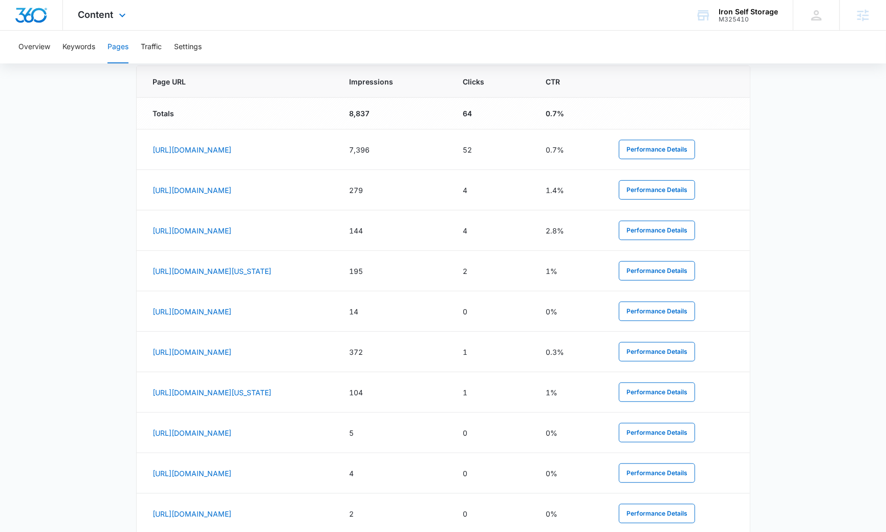
scroll to position [494, 0]
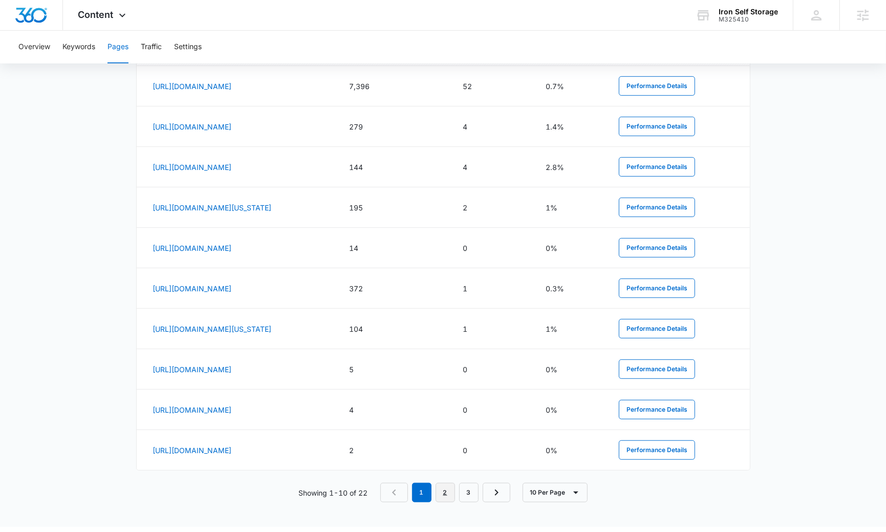
click at [445, 497] on link "2" at bounding box center [444, 492] width 19 height 19
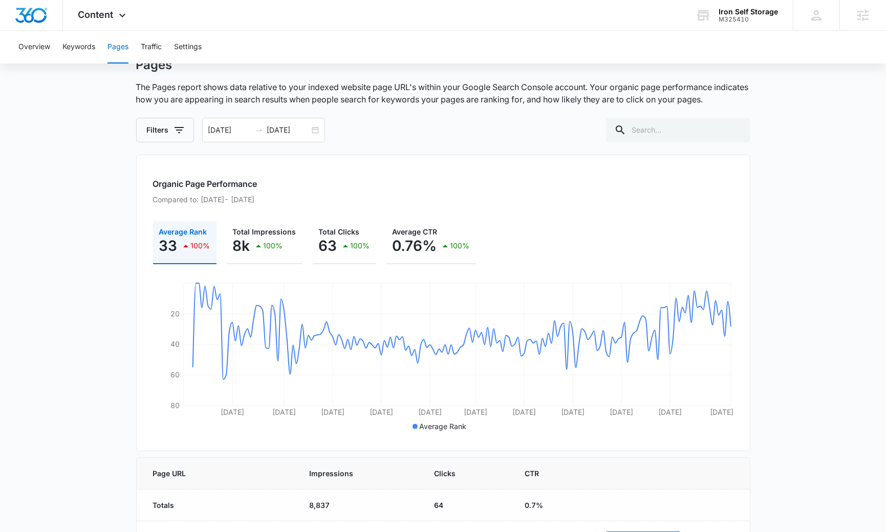
scroll to position [0, 0]
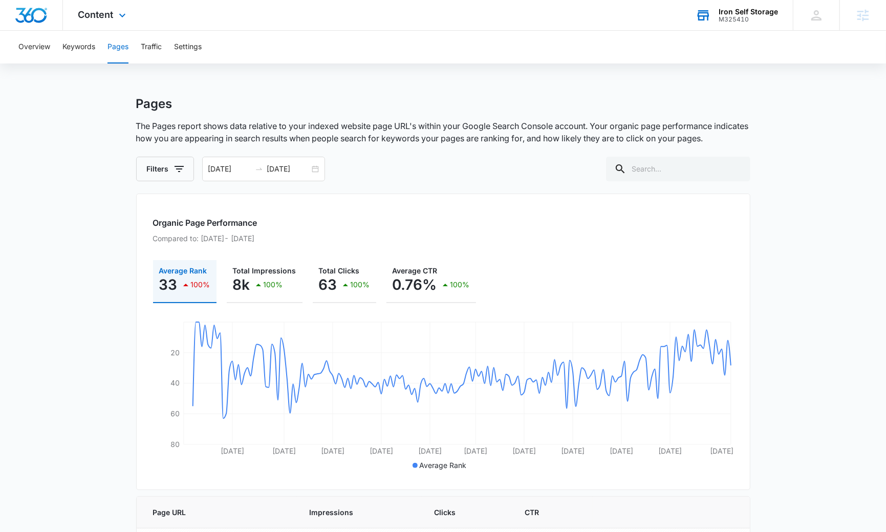
click at [749, 12] on div "Iron Self Storage" at bounding box center [747, 12] width 59 height 8
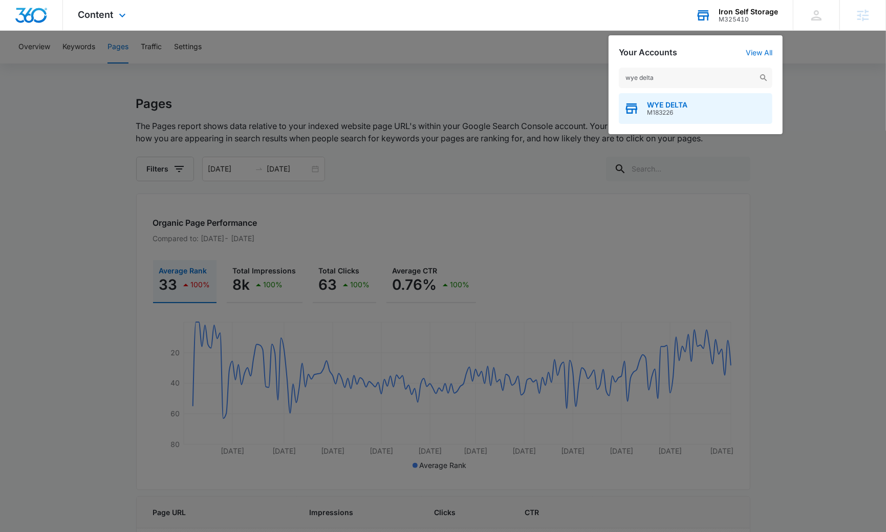
type input "wye delta"
click at [662, 112] on span "M183226" at bounding box center [667, 112] width 40 height 7
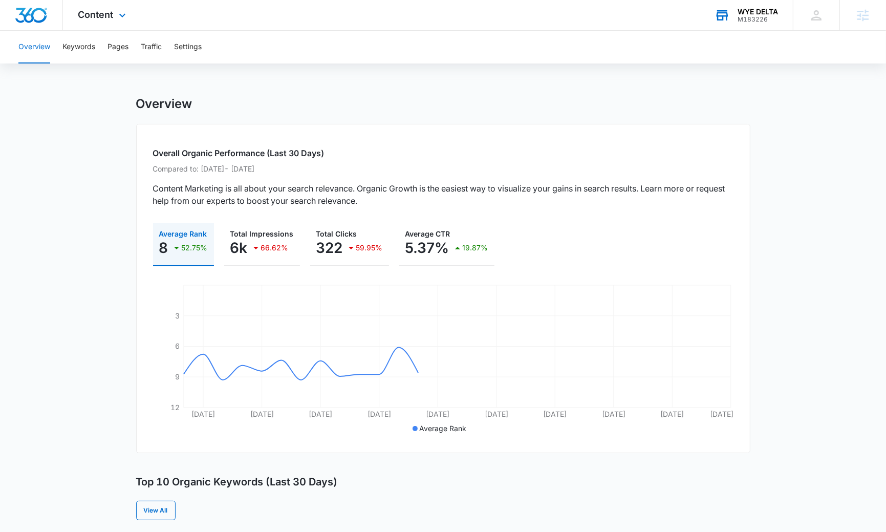
click at [105, 20] on div "Content Apps Reputation Forms CRM Email Social POS Content Ads Intelligence Fil…" at bounding box center [103, 15] width 81 height 30
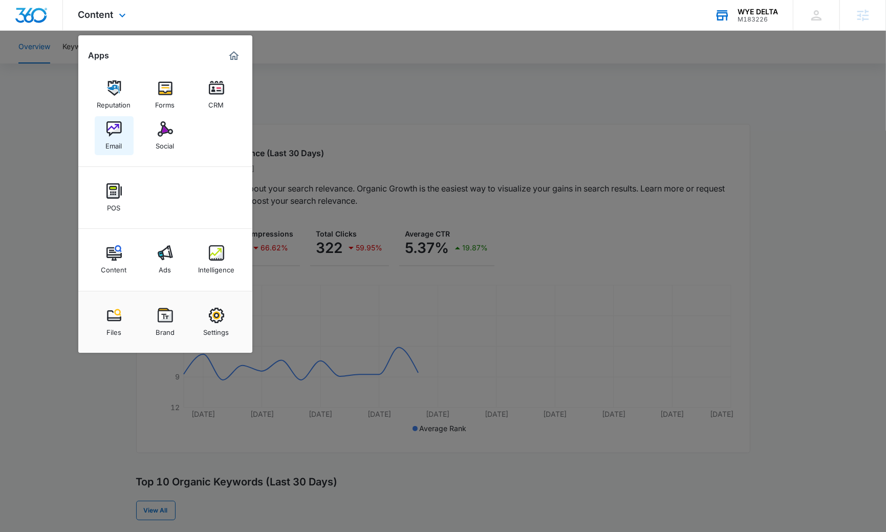
click at [124, 144] on link "Email" at bounding box center [114, 135] width 39 height 39
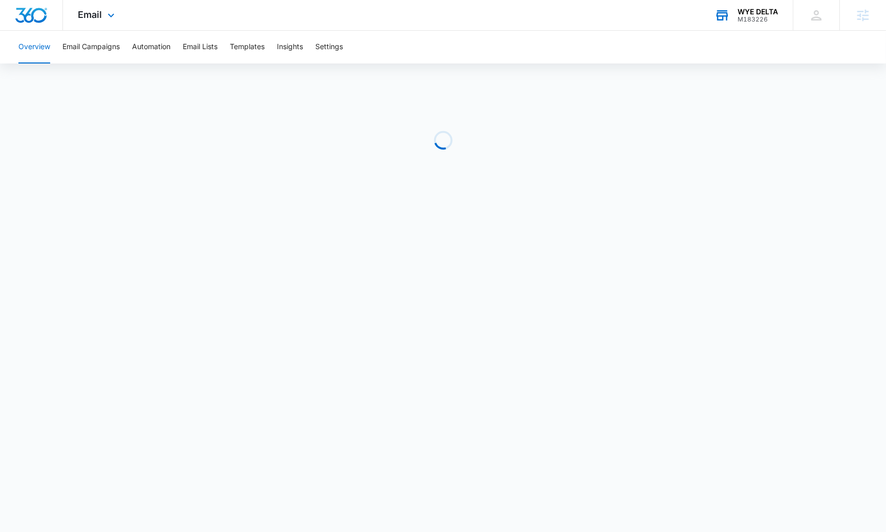
click at [109, 8] on div "Email Apps Reputation Forms CRM Email Social POS Content Ads Intelligence Files…" at bounding box center [98, 15] width 70 height 30
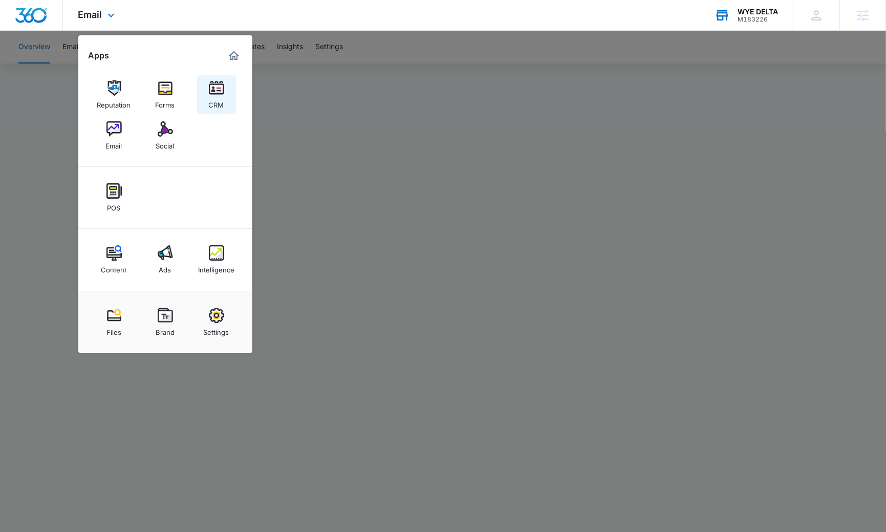
click at [216, 98] on div "CRM" at bounding box center [216, 102] width 15 height 13
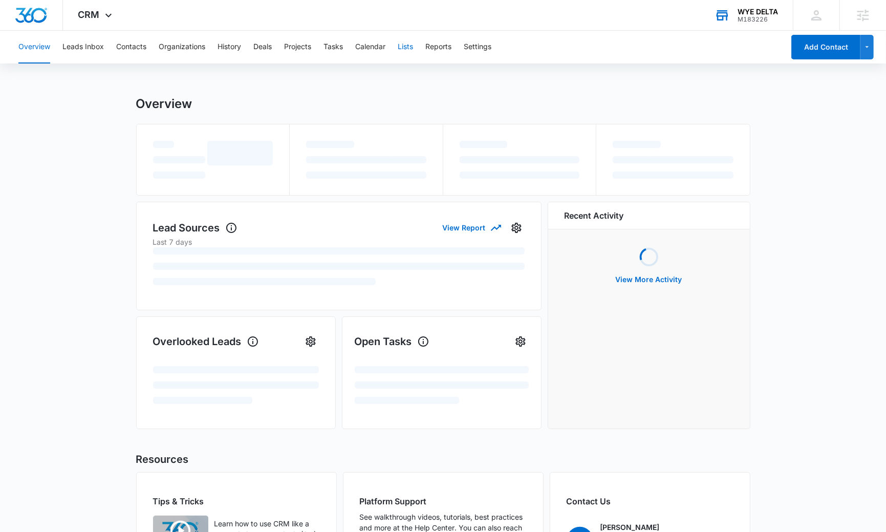
click at [405, 46] on button "Lists" at bounding box center [405, 47] width 15 height 33
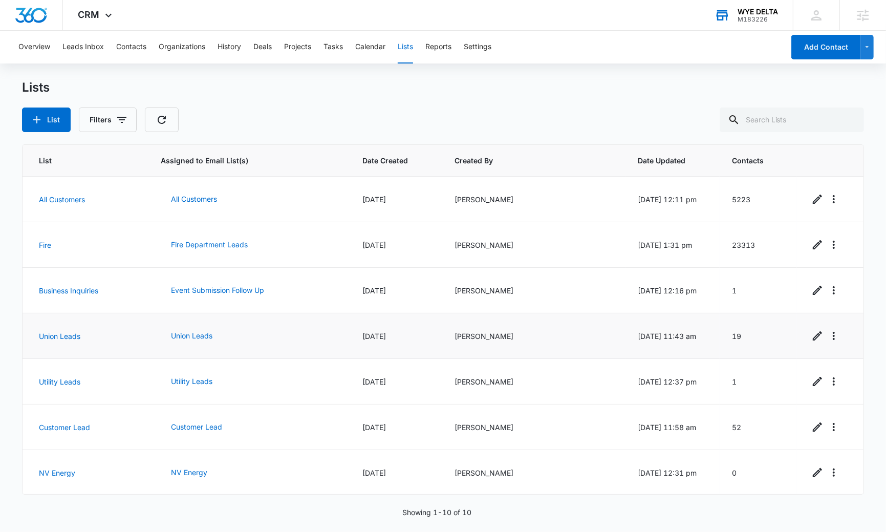
scroll to position [136, 0]
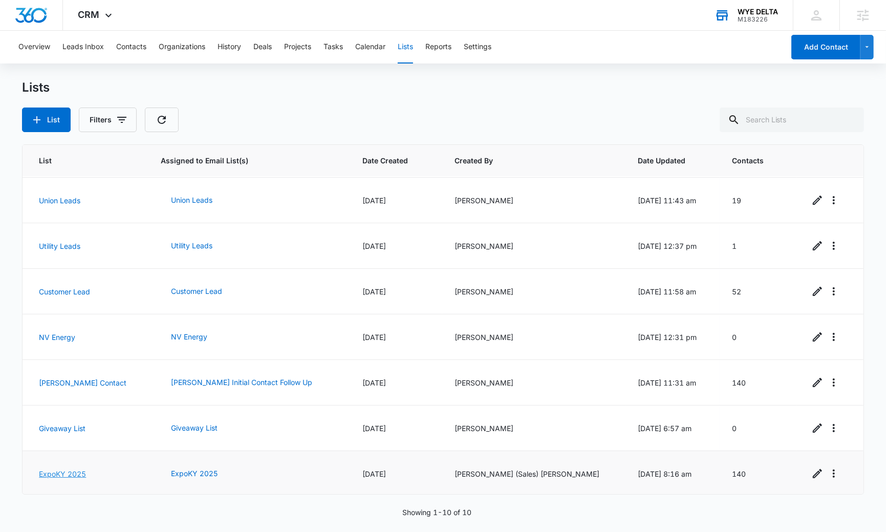
click at [75, 470] on link "ExpoKY 2025" at bounding box center [62, 473] width 47 height 9
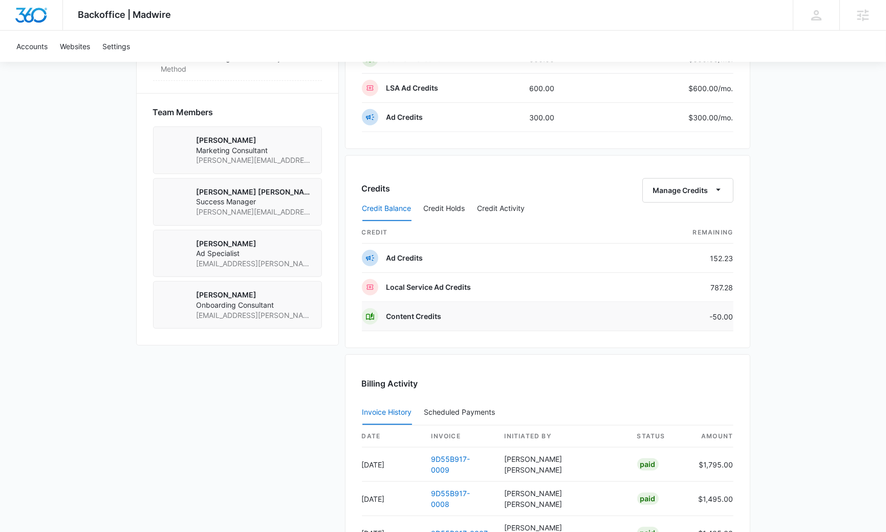
scroll to position [700, 0]
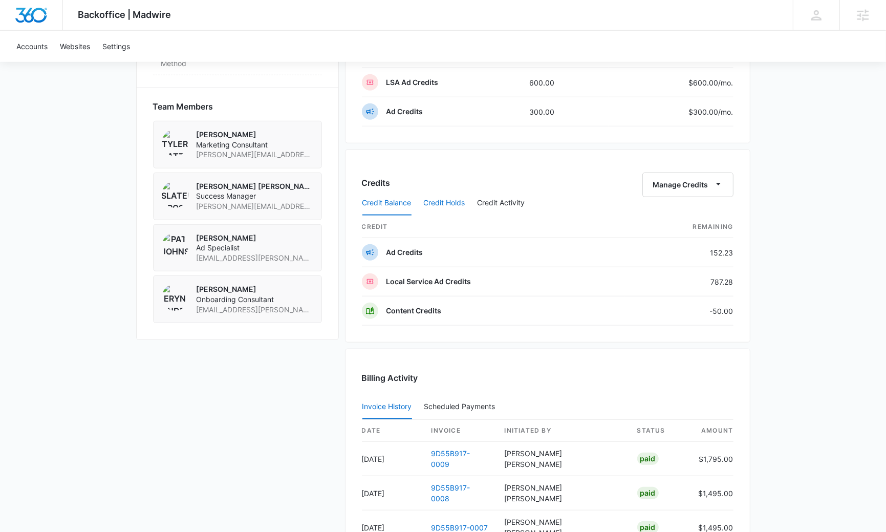
click at [444, 202] on button "Credit Holds" at bounding box center [444, 203] width 41 height 25
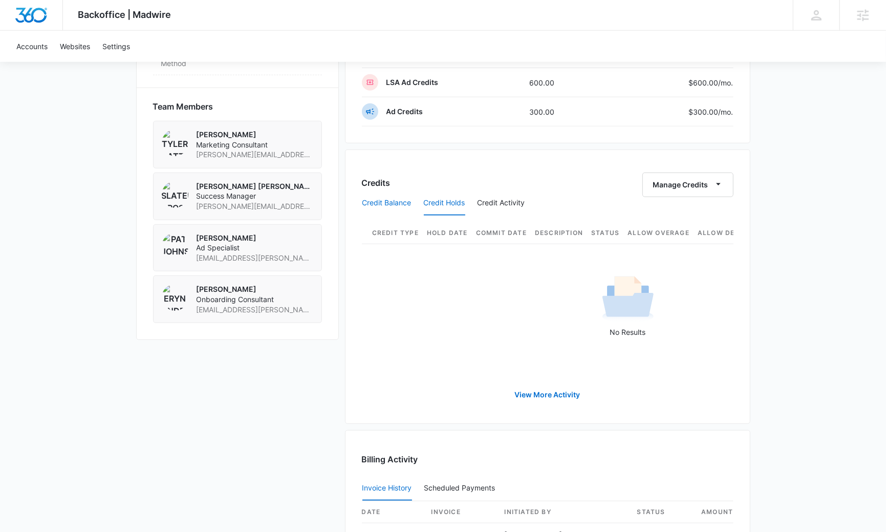
click at [400, 199] on button "Credit Balance" at bounding box center [386, 203] width 49 height 25
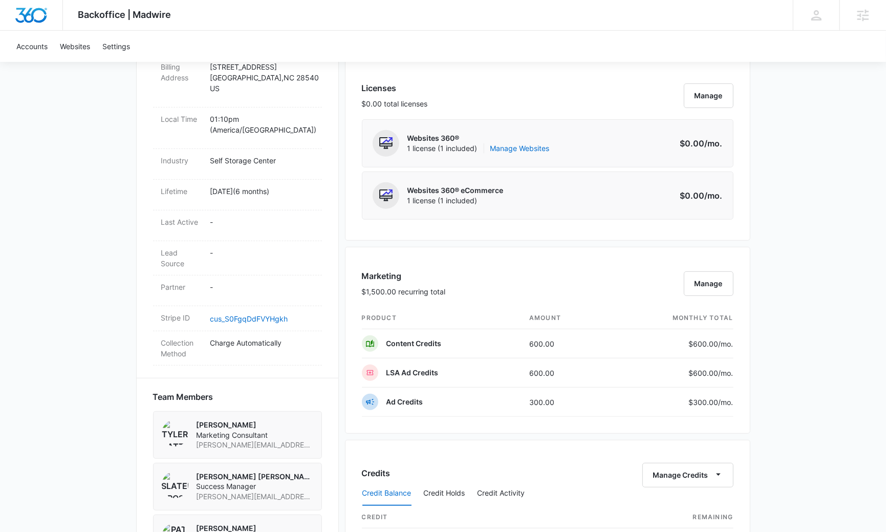
scroll to position [869, 0]
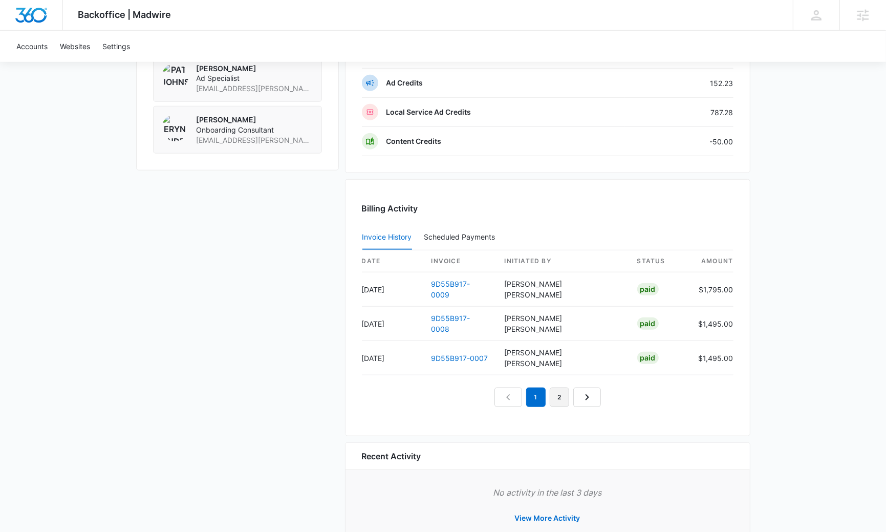
click at [559, 387] on link "2" at bounding box center [559, 396] width 19 height 19
click at [574, 387] on link "3" at bounding box center [570, 396] width 19 height 19
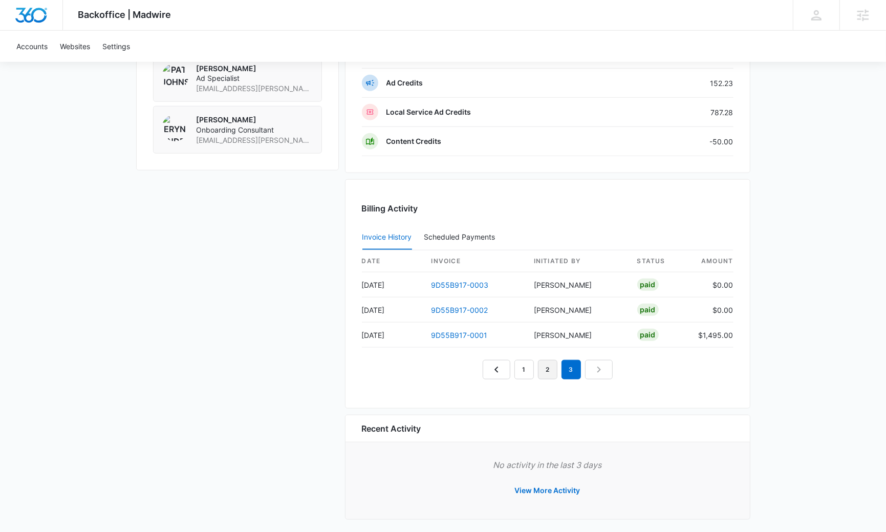
click at [547, 360] on link "2" at bounding box center [547, 369] width 19 height 19
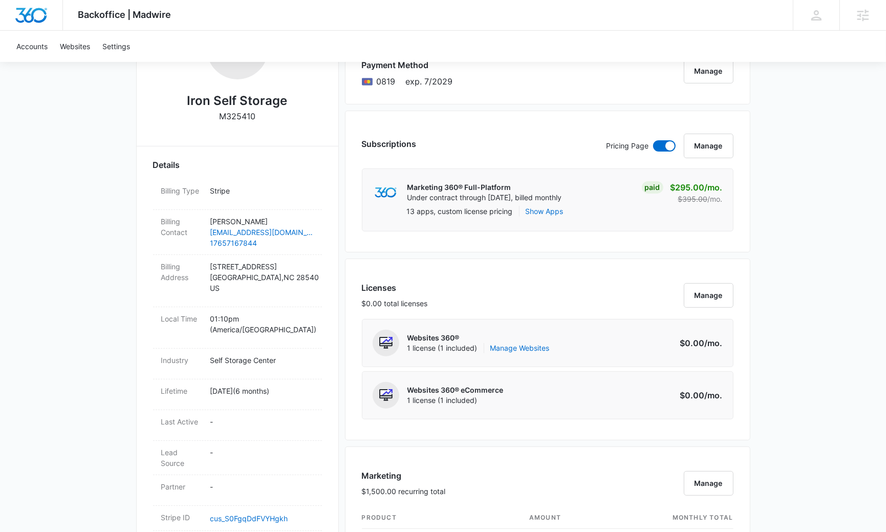
scroll to position [0, 0]
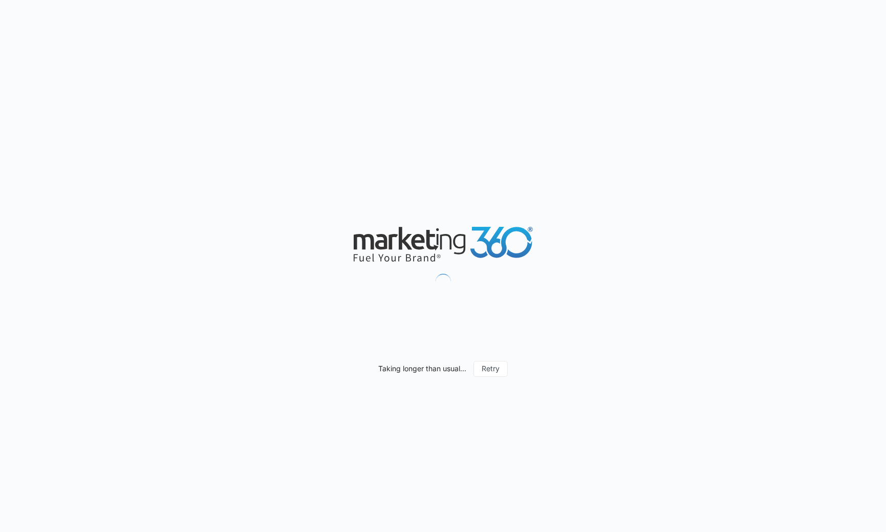
scroll to position [704, 0]
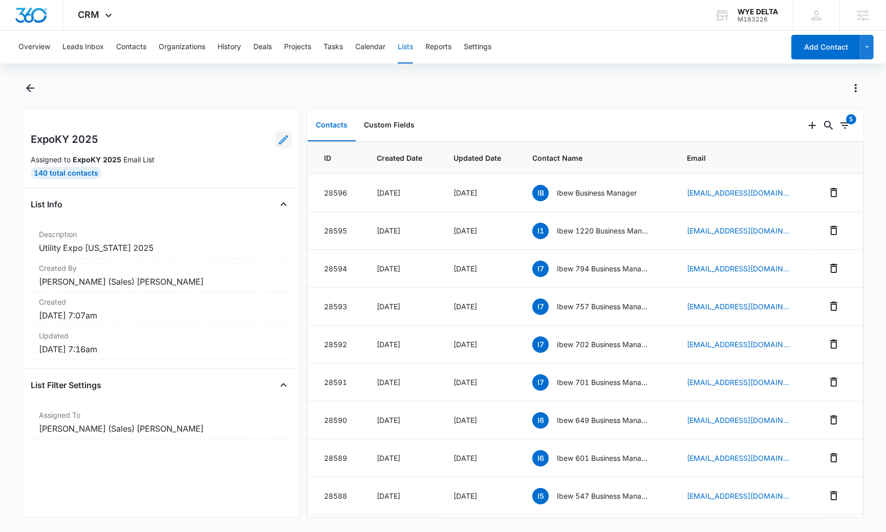
click at [286, 136] on icon at bounding box center [283, 140] width 12 height 12
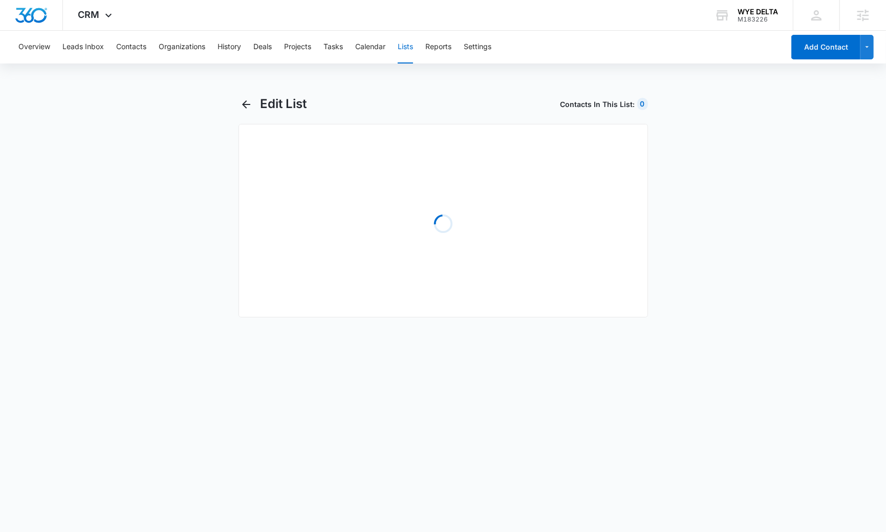
select select "31"
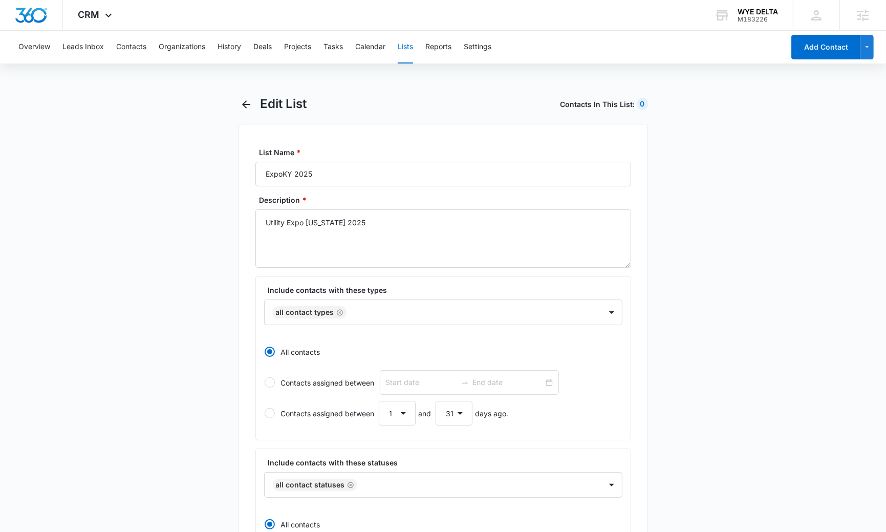
radio input "true"
click at [337, 310] on icon "Remove All Contact Types" at bounding box center [340, 312] width 6 height 6
click at [346, 312] on div at bounding box center [431, 311] width 314 height 13
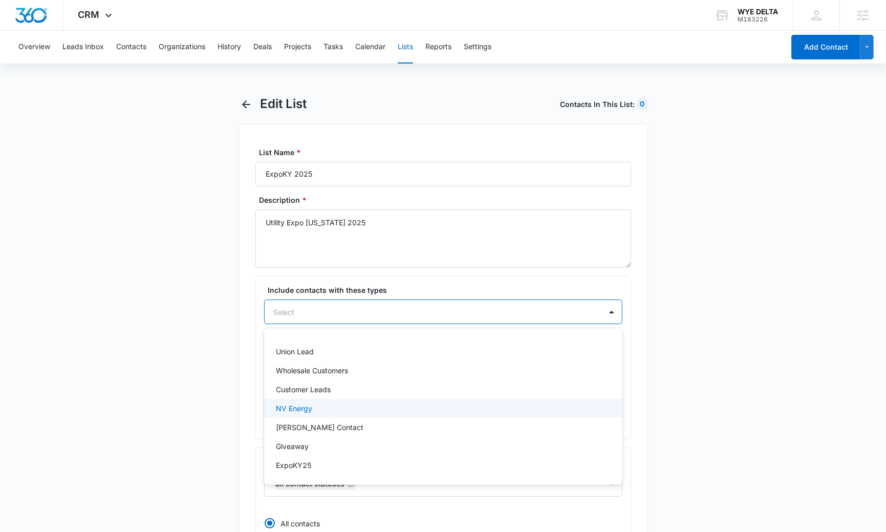
scroll to position [148, 0]
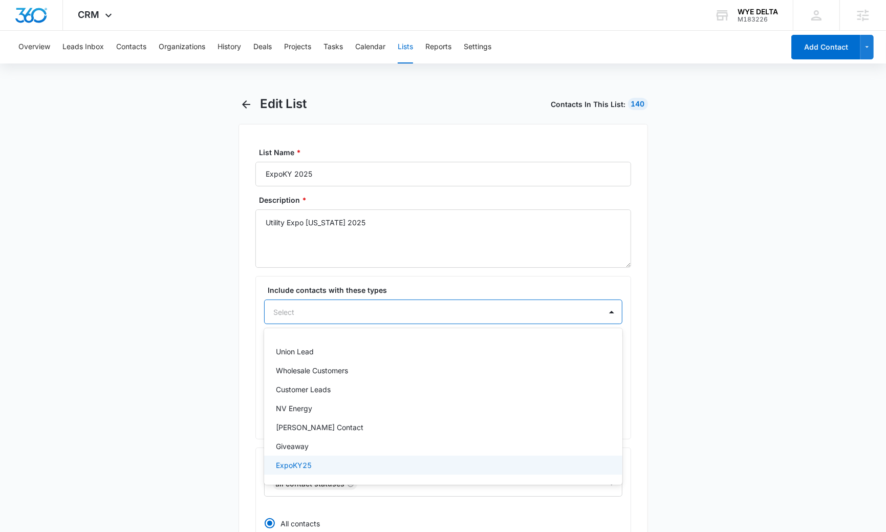
click at [327, 455] on div "ExpoKY25" at bounding box center [443, 464] width 358 height 19
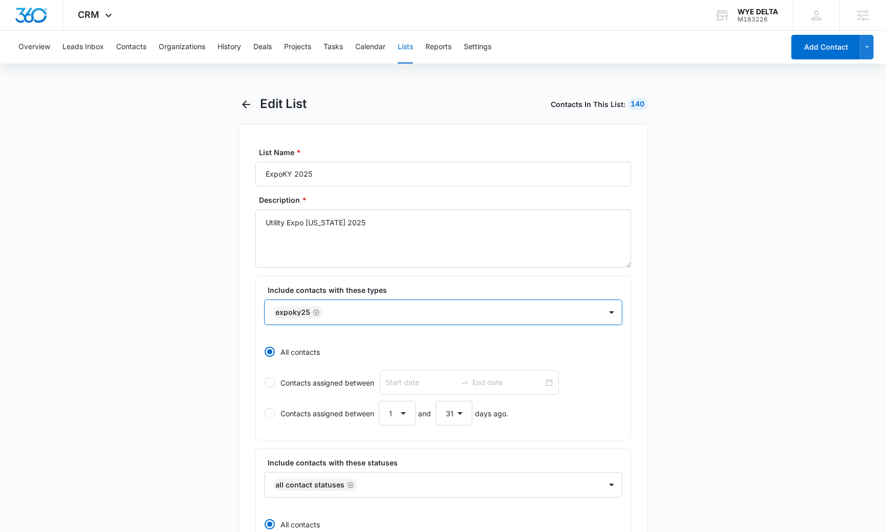
click at [418, 306] on div at bounding box center [457, 312] width 262 height 13
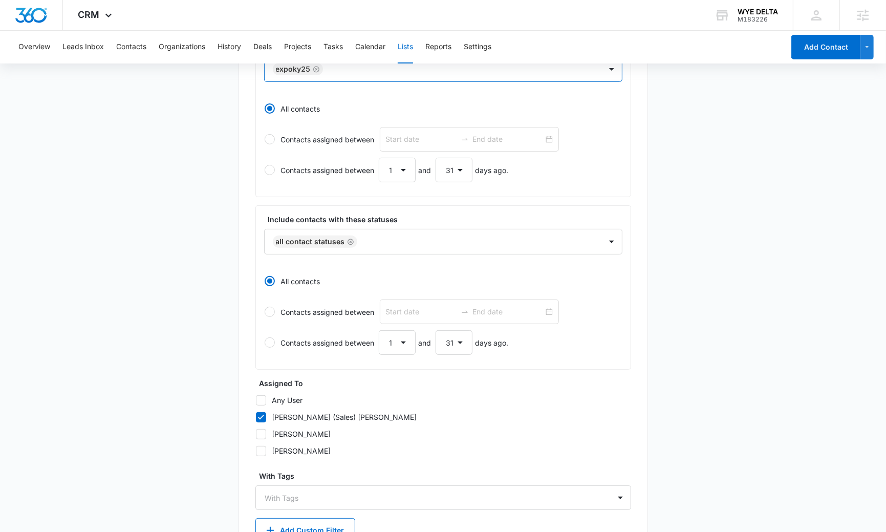
scroll to position [313, 0]
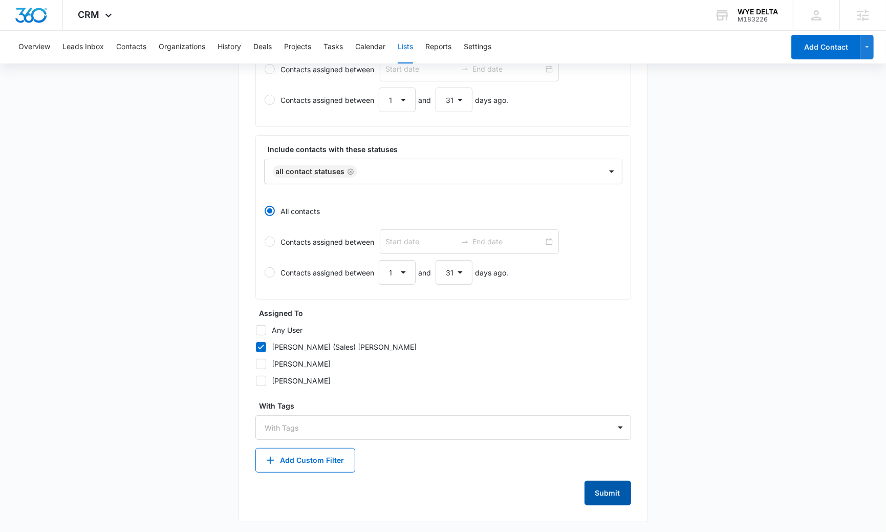
click at [612, 489] on button "Submit" at bounding box center [607, 492] width 47 height 25
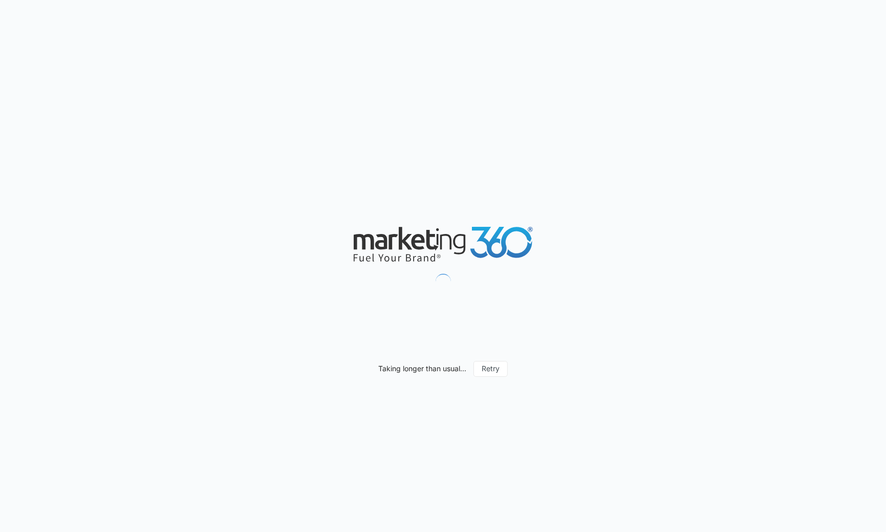
scroll to position [704, 0]
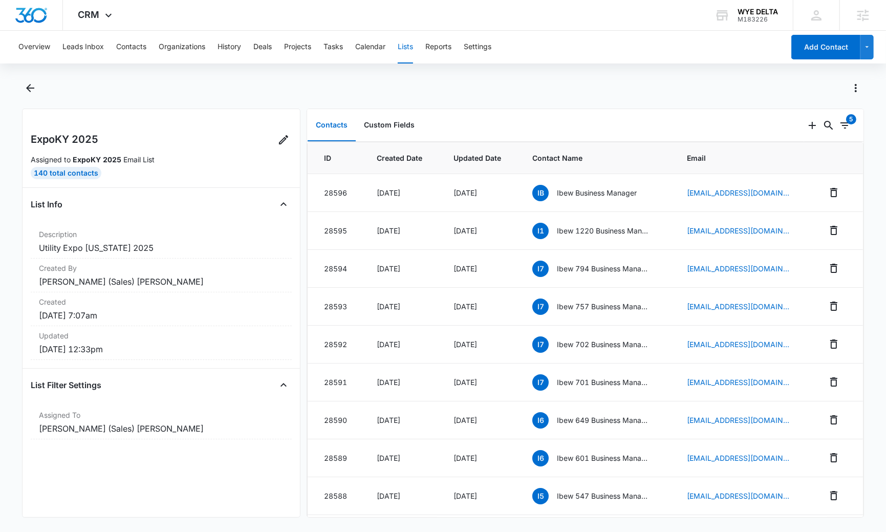
click at [859, 90] on icon "Actions" at bounding box center [855, 88] width 12 height 12
click at [805, 132] on div "Refresh List" at bounding box center [808, 131] width 59 height 7
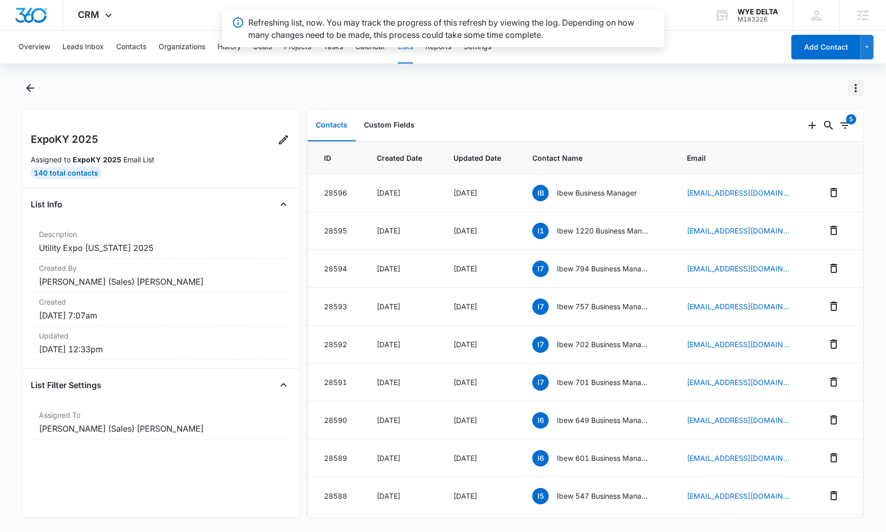
click at [855, 86] on icon "Actions" at bounding box center [855, 88] width 12 height 12
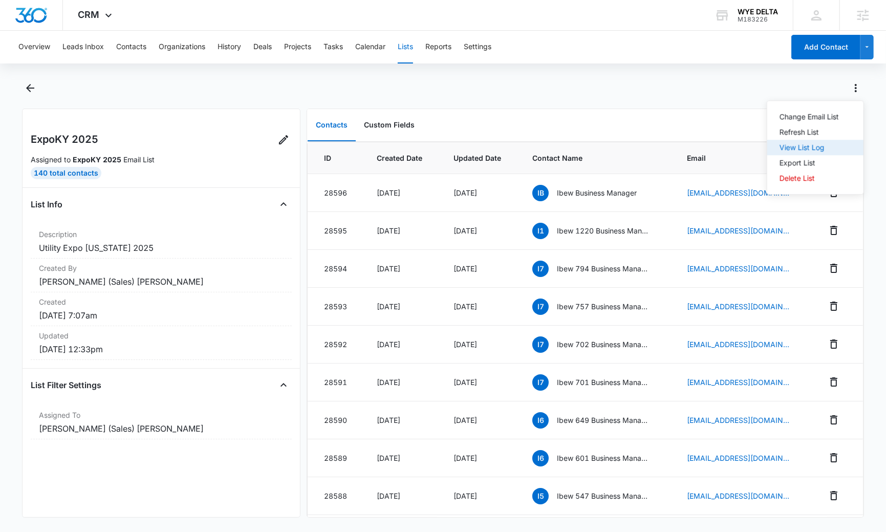
click at [812, 144] on div "View List Log" at bounding box center [808, 147] width 59 height 7
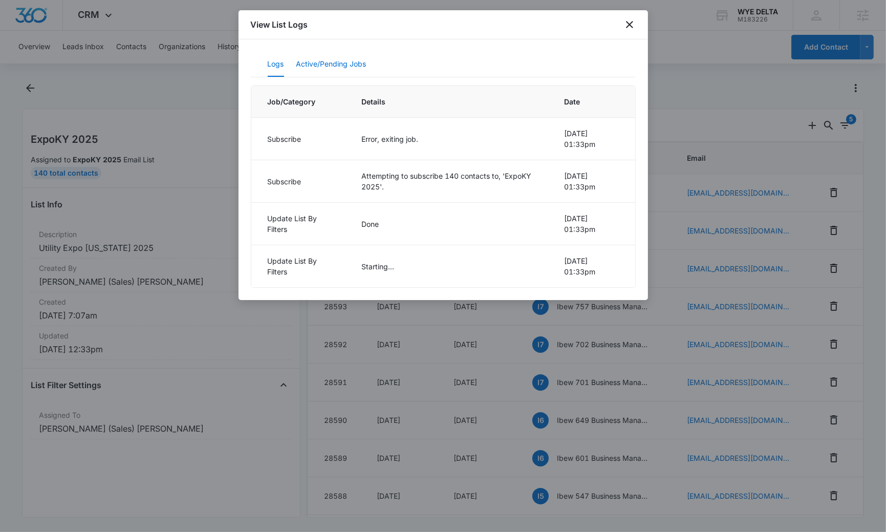
click at [343, 65] on button "Active/Pending Jobs" at bounding box center [331, 64] width 70 height 25
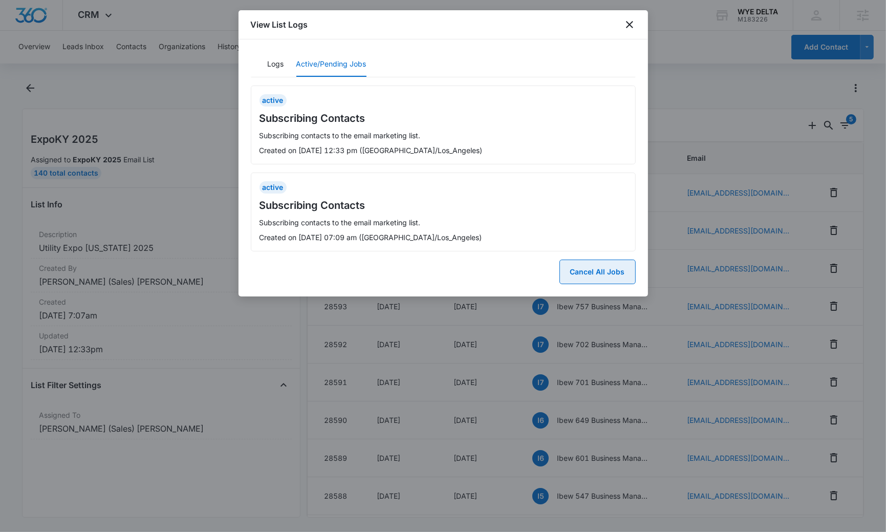
click at [607, 270] on button "Cancel All Jobs" at bounding box center [597, 271] width 76 height 25
click at [621, 231] on button "Yes" at bounding box center [622, 231] width 27 height 19
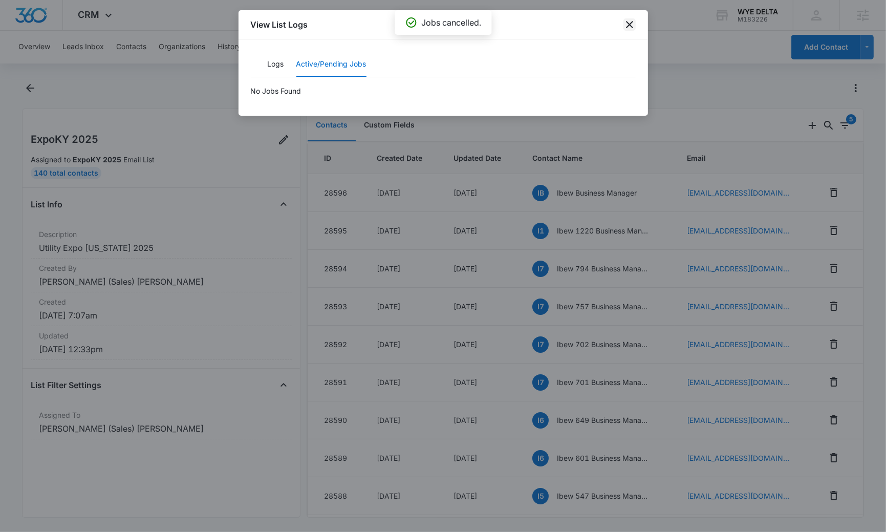
click at [632, 20] on icon "close" at bounding box center [629, 24] width 12 height 12
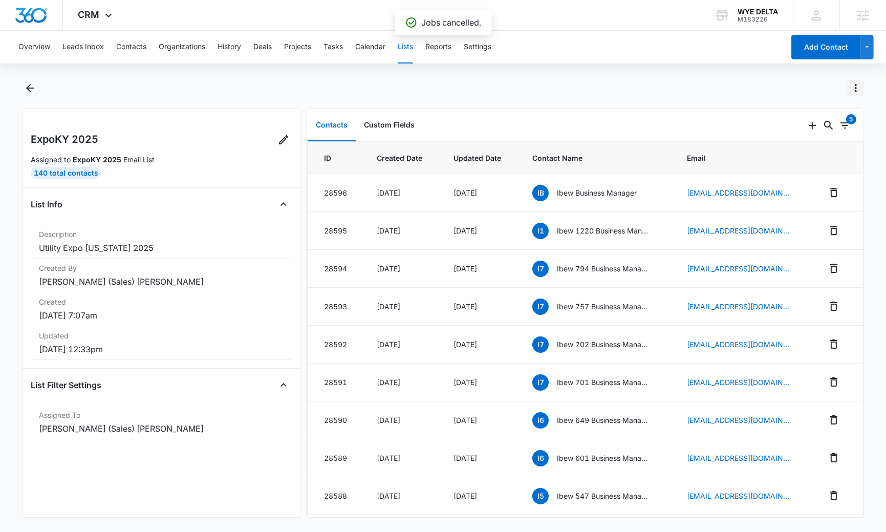
click at [855, 90] on icon "Actions" at bounding box center [855, 88] width 12 height 12
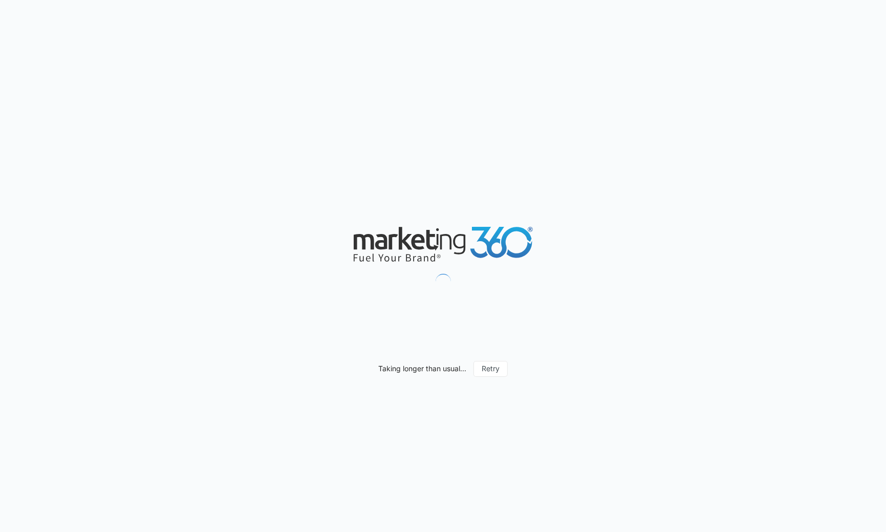
scroll to position [704, 0]
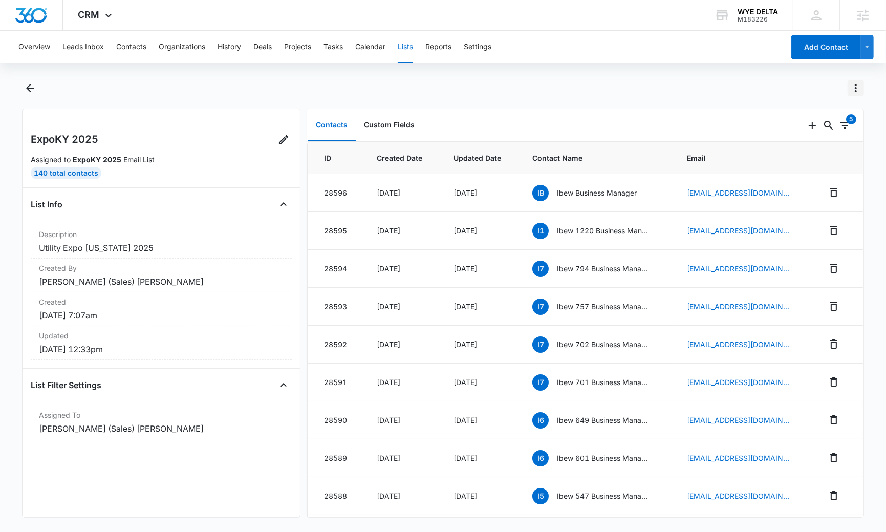
click at [852, 93] on icon "Actions" at bounding box center [855, 88] width 12 height 12
click at [813, 128] on div "Refresh List" at bounding box center [808, 131] width 59 height 7
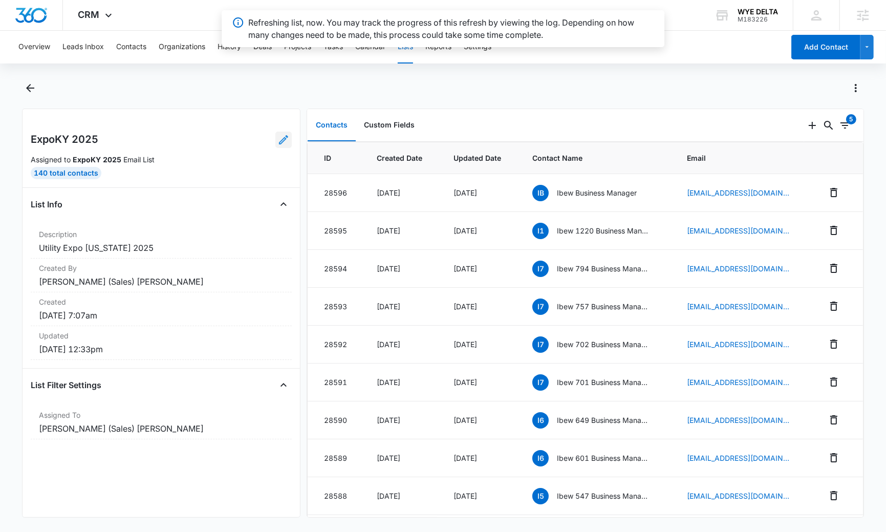
click at [284, 143] on icon at bounding box center [283, 140] width 12 height 12
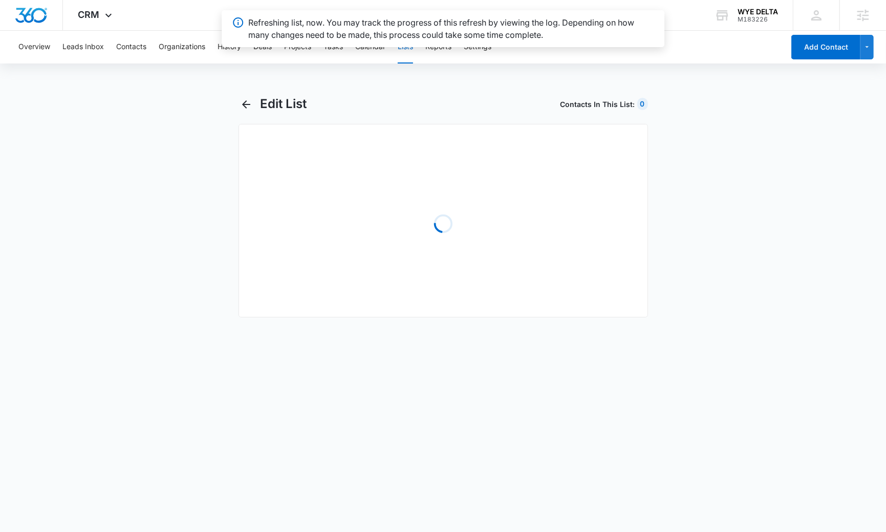
select select "31"
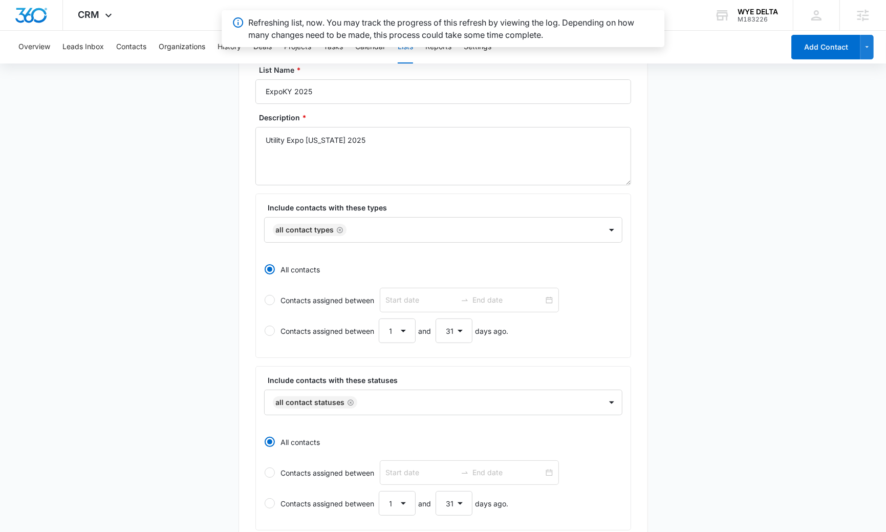
scroll to position [87, 0]
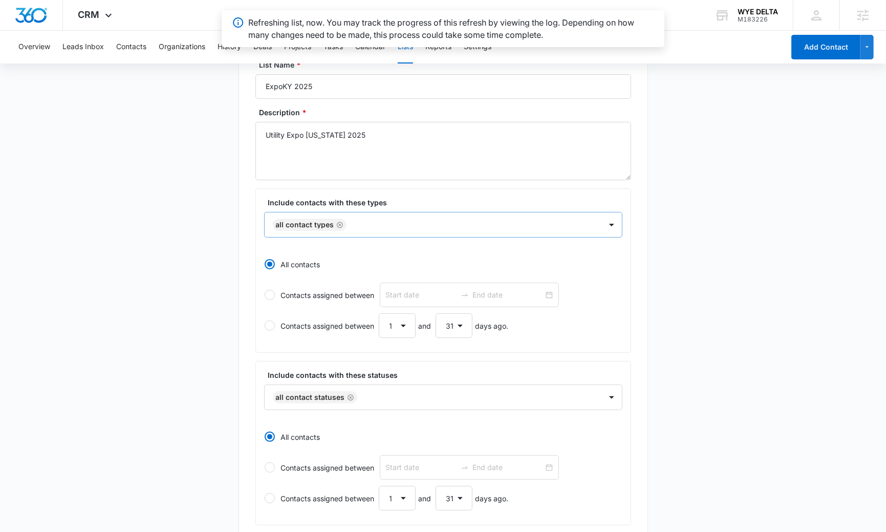
click at [597, 222] on div "All Contact Types" at bounding box center [433, 224] width 337 height 25
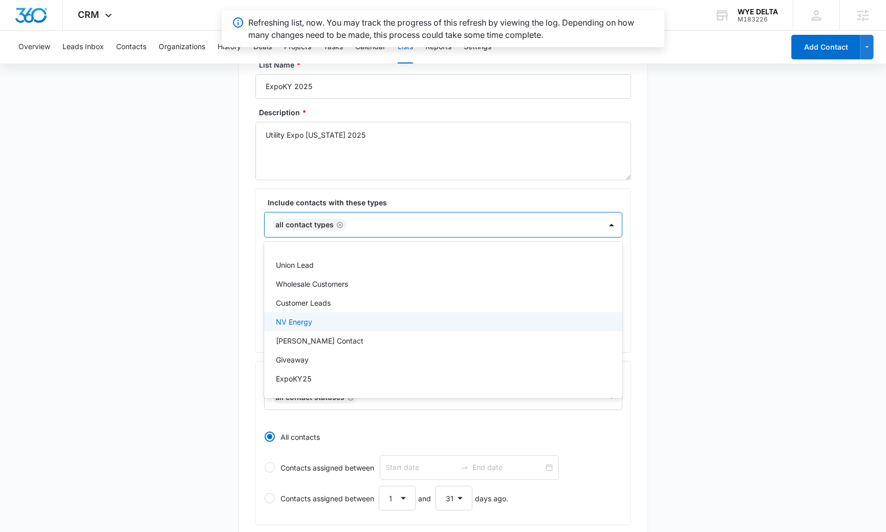
scroll to position [149, 0]
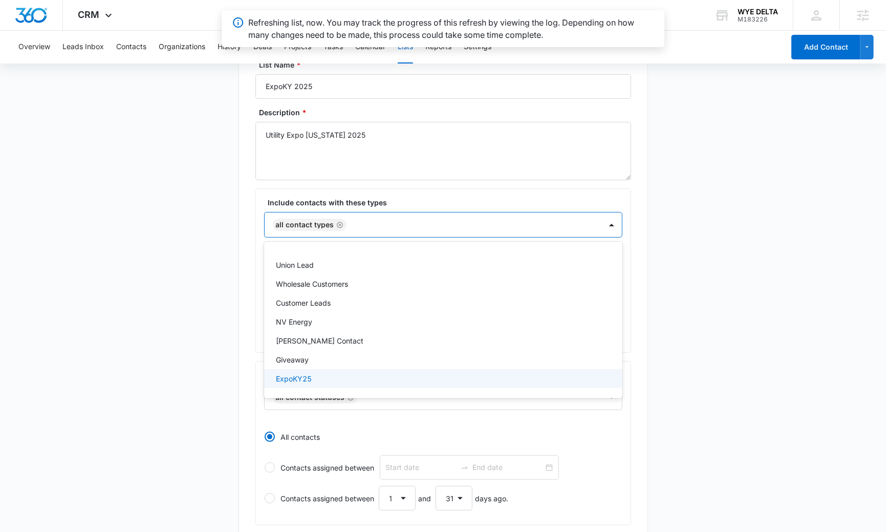
click at [344, 374] on div "ExpoKY25" at bounding box center [442, 378] width 332 height 11
click at [338, 224] on icon "Remove All Contact Types" at bounding box center [339, 225] width 7 height 8
click at [687, 350] on main "Edit List Contacts In This List : 0 List Name * ExpoKY 2025 Description * Utili…" at bounding box center [443, 384] width 886 height 751
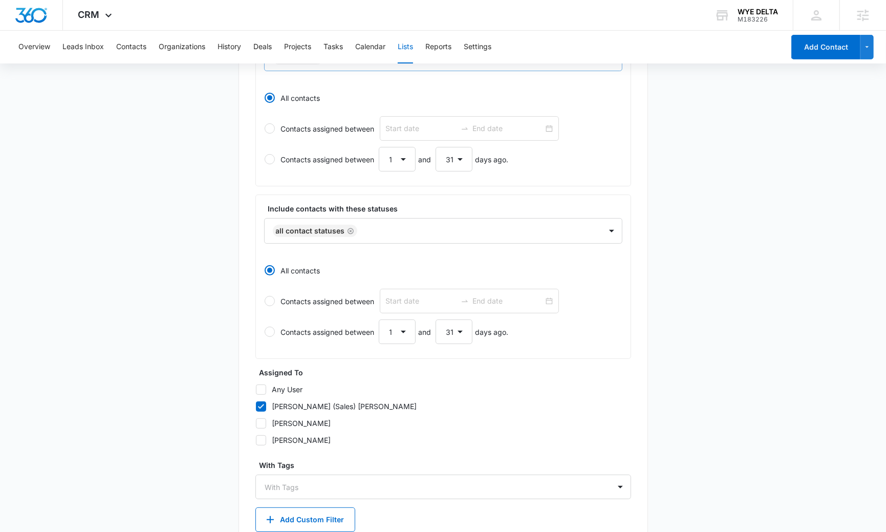
scroll to position [313, 0]
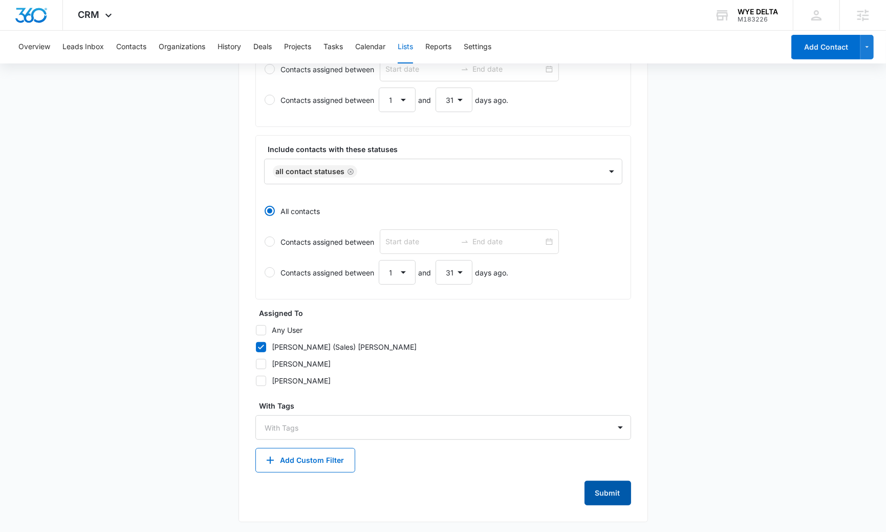
click at [613, 488] on button "Submit" at bounding box center [607, 492] width 47 height 25
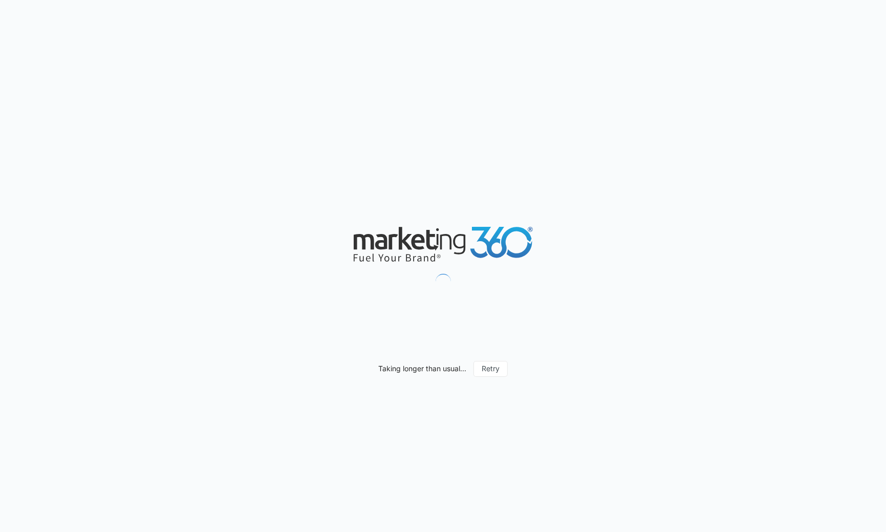
scroll to position [704, 0]
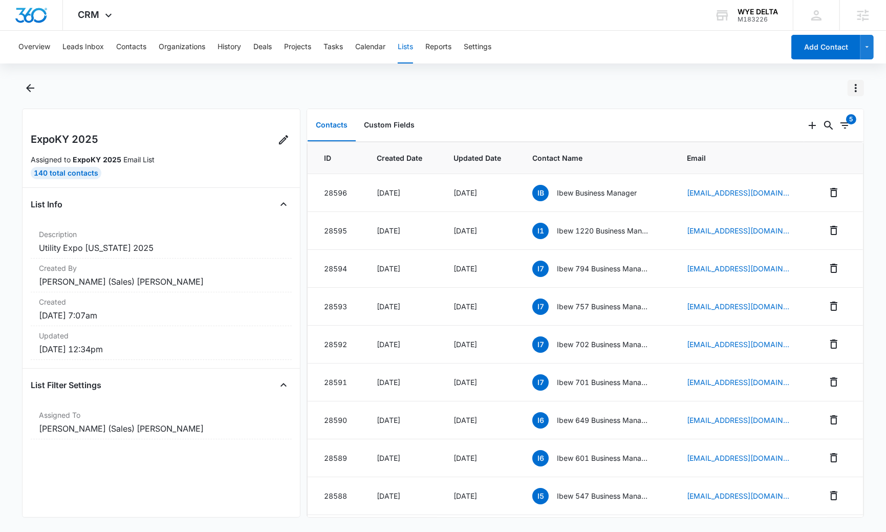
click at [856, 90] on icon "Actions" at bounding box center [855, 88] width 12 height 12
click at [823, 148] on div "View List Log" at bounding box center [808, 147] width 59 height 7
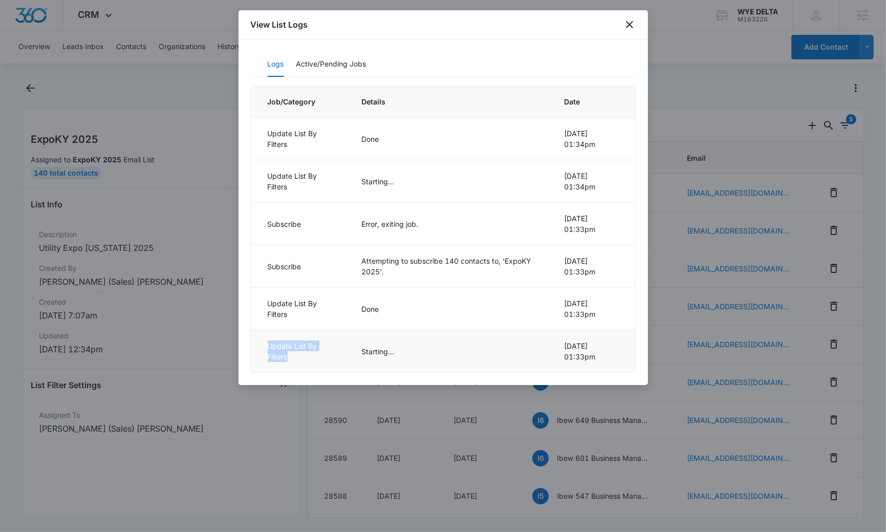
drag, startPoint x: 289, startPoint y: 353, endPoint x: 266, endPoint y: 345, distance: 24.6
type textarea "Update List By Filters"
click at [266, 345] on td "Update List By Filters" at bounding box center [300, 351] width 98 height 42
click at [289, 314] on td "Update List By Filters" at bounding box center [300, 309] width 98 height 42
drag, startPoint x: 358, startPoint y: 261, endPoint x: 486, endPoint y: 268, distance: 128.6
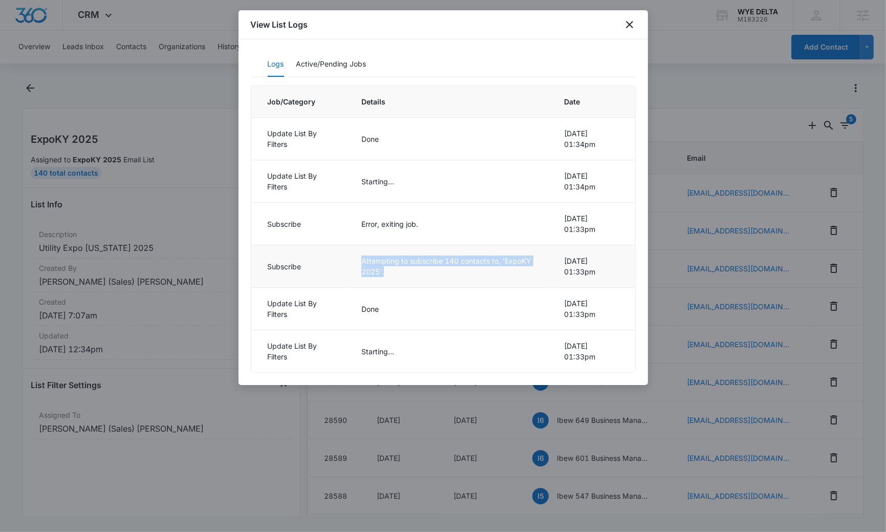
click at [486, 268] on td "Attempting to subscribe 140 contacts to, 'ExpoKY 2025'." at bounding box center [450, 266] width 203 height 42
click at [433, 271] on td "Attempting to subscribe 140 contacts to, 'ExpoKY 2025'." at bounding box center [450, 266] width 203 height 42
drag, startPoint x: 361, startPoint y: 272, endPoint x: 426, endPoint y: 270, distance: 65.0
click at [426, 270] on td "Attempting to subscribe 140 contacts to, 'ExpoKY 2025'." at bounding box center [450, 266] width 203 height 42
click at [366, 271] on td "Attempting to subscribe 140 contacts to, 'ExpoKY 2025'." at bounding box center [450, 266] width 203 height 42
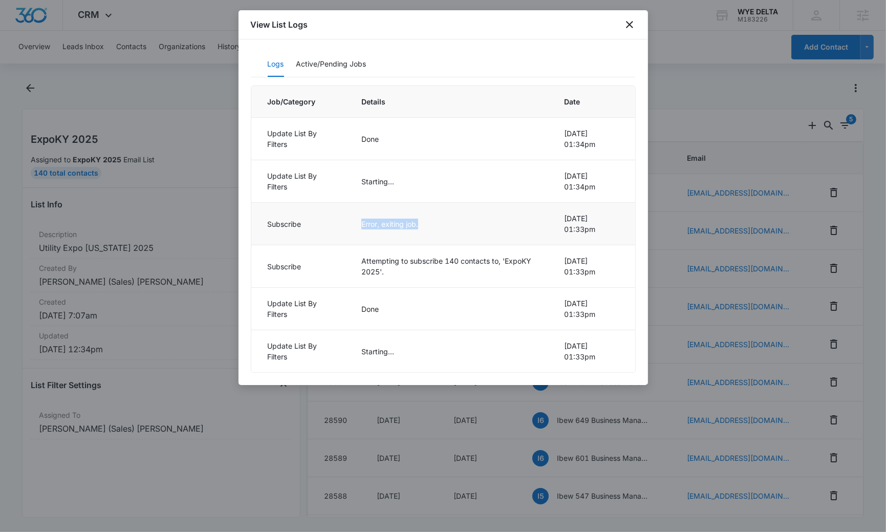
drag, startPoint x: 421, startPoint y: 225, endPoint x: 346, endPoint y: 225, distance: 74.2
click at [346, 225] on tr "Subscribe Error, exiting job. [DATE] 01:33pm" at bounding box center [443, 224] width 384 height 42
click at [346, 223] on td "Subscribe" at bounding box center [300, 224] width 98 height 42
click at [341, 61] on button "Active/Pending Jobs" at bounding box center [331, 64] width 70 height 25
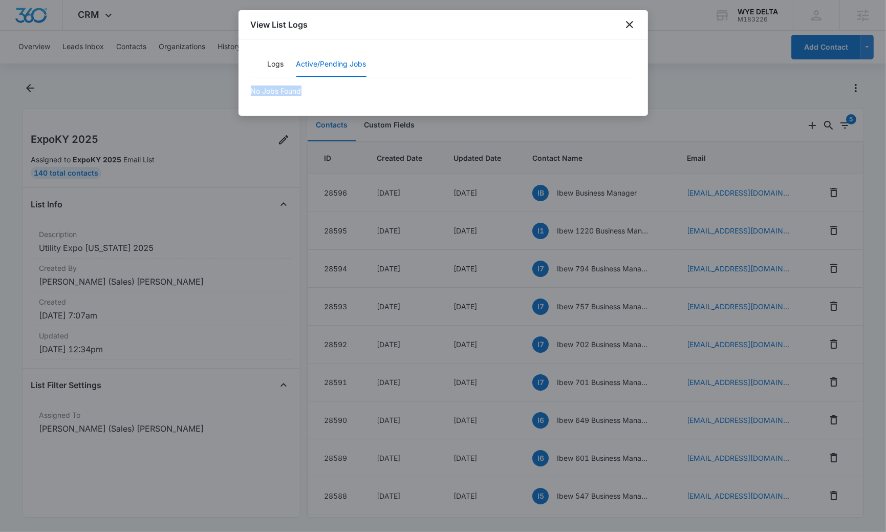
drag, startPoint x: 312, startPoint y: 93, endPoint x: 245, endPoint y: 90, distance: 67.6
click at [245, 90] on div "Logs Active/Pending Jobs No Jobs Found" at bounding box center [442, 77] width 409 height 76
click at [634, 26] on icon "close" at bounding box center [629, 24] width 12 height 12
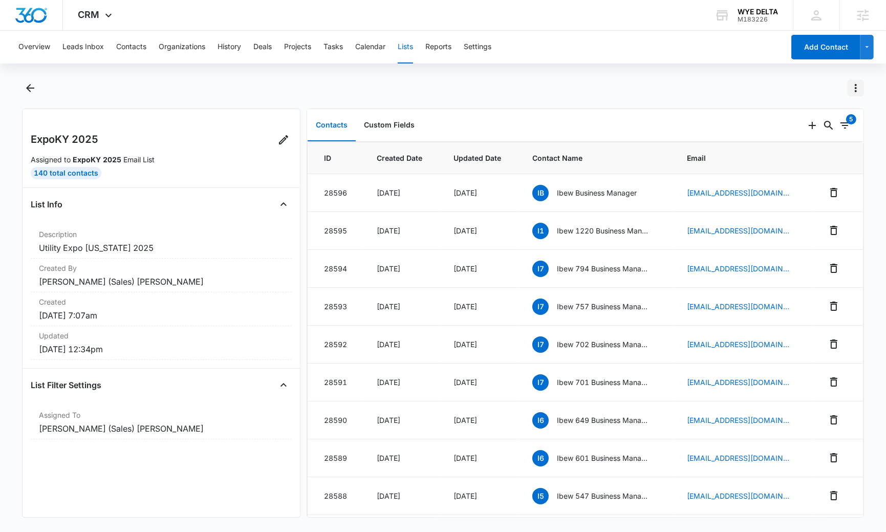
click at [856, 85] on icon "Actions" at bounding box center [855, 88] width 12 height 12
click at [803, 129] on div "Refresh List" at bounding box center [808, 131] width 59 height 7
click at [283, 138] on icon at bounding box center [283, 139] width 9 height 9
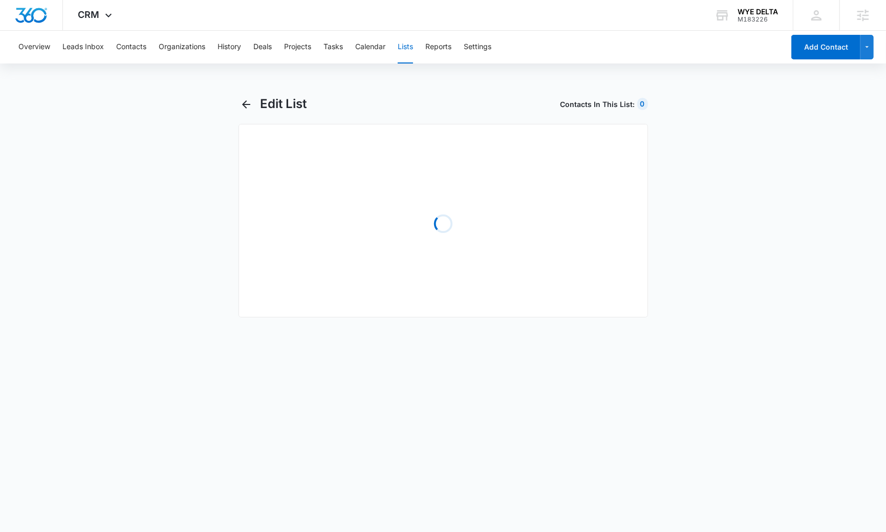
select select "31"
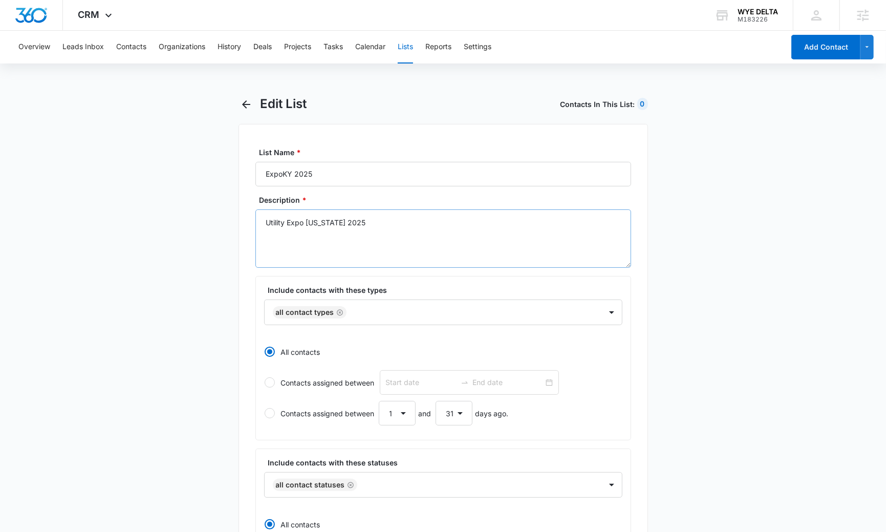
radio input "true"
click at [246, 104] on icon "button" at bounding box center [246, 104] width 8 height 8
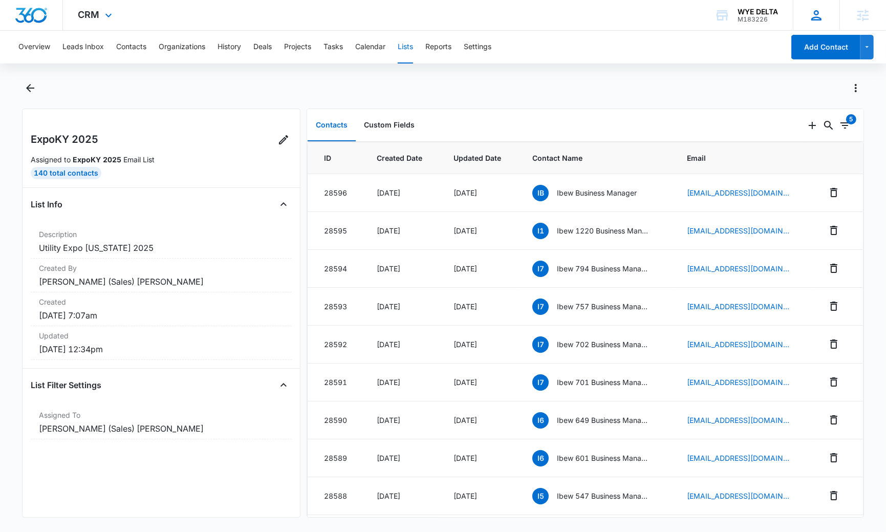
click at [819, 11] on icon at bounding box center [815, 15] width 15 height 15
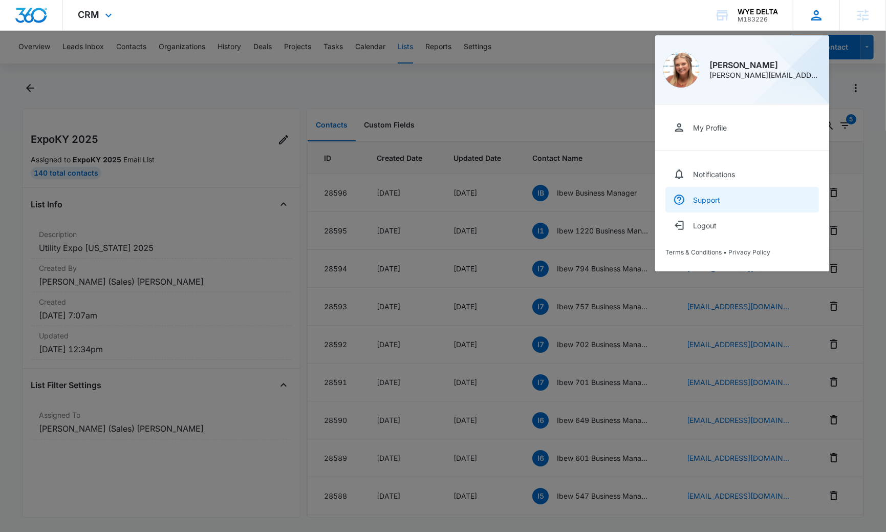
click at [710, 190] on link "Support" at bounding box center [742, 200] width 154 height 26
click at [561, 188] on div at bounding box center [443, 266] width 886 height 532
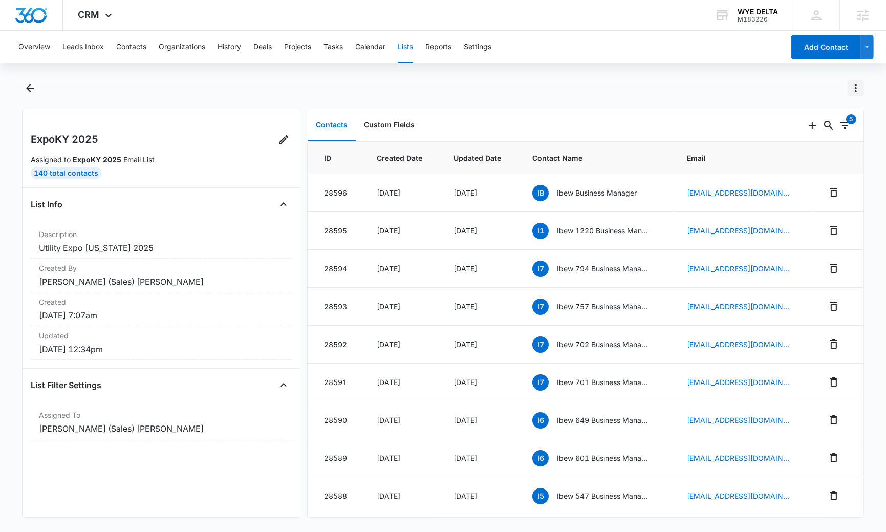
click at [858, 87] on icon "Actions" at bounding box center [855, 88] width 12 height 12
click at [819, 129] on div "Refresh List" at bounding box center [808, 131] width 59 height 7
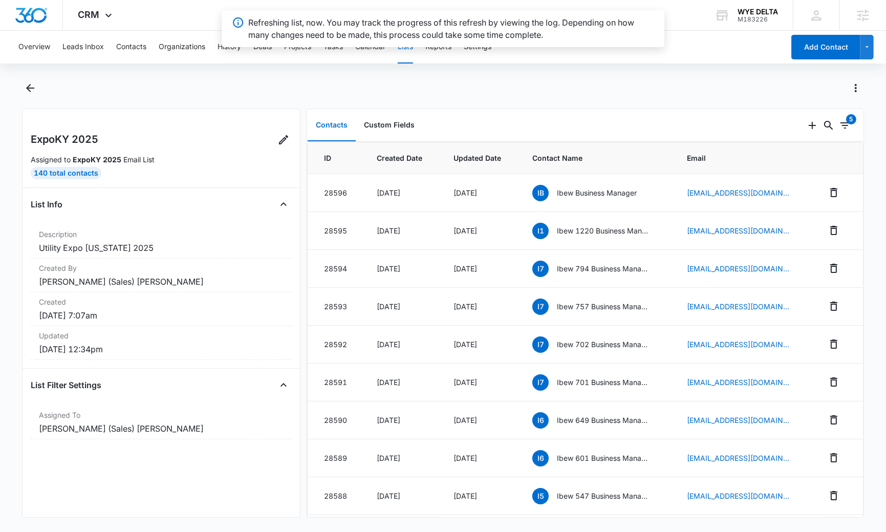
click at [642, 84] on div at bounding box center [454, 88] width 819 height 16
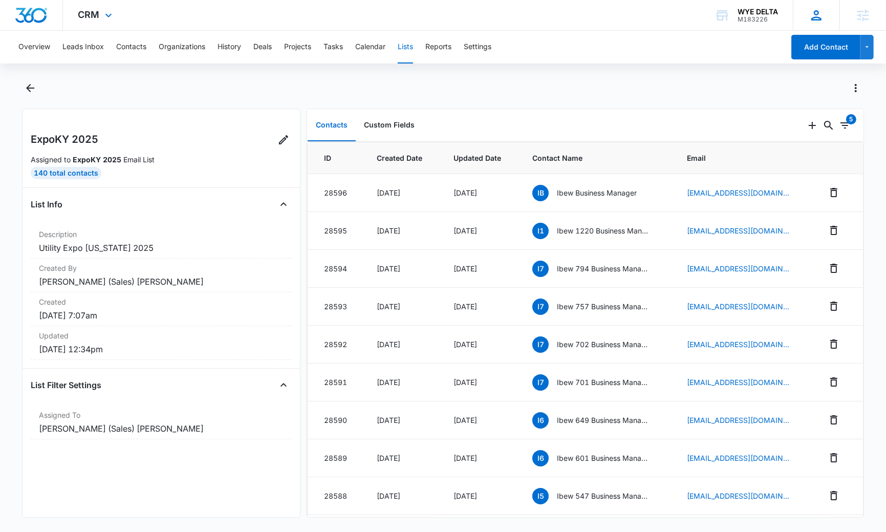
click at [821, 19] on icon at bounding box center [816, 15] width 10 height 10
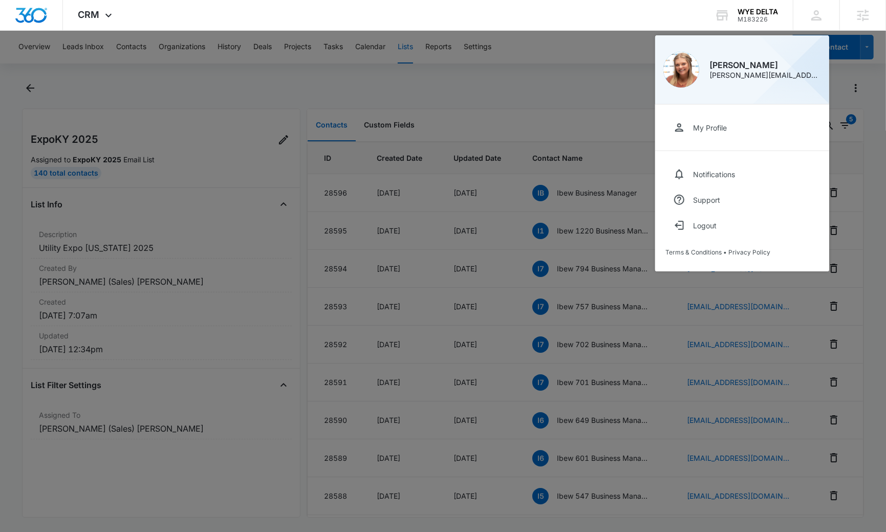
click at [366, 238] on div at bounding box center [443, 266] width 886 height 532
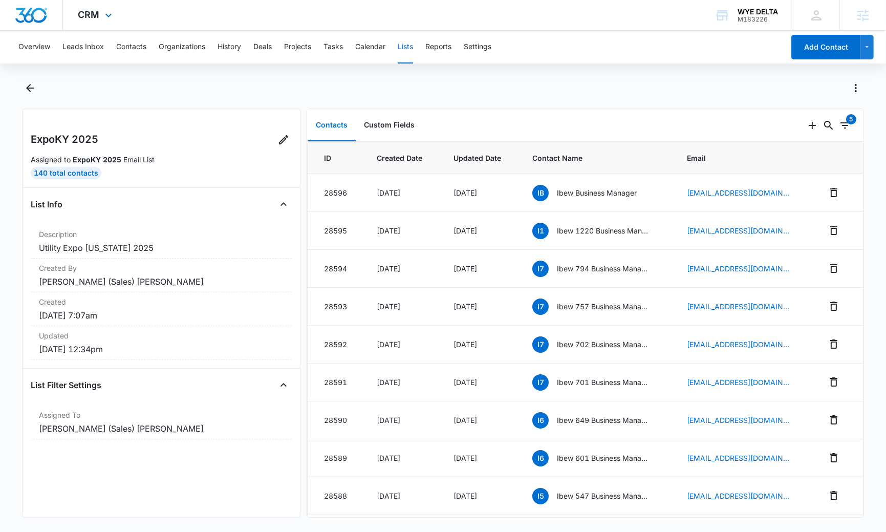
click at [104, 23] on div "CRM Apps Reputation Forms CRM Email Social POS Content Ads Intelligence Files B…" at bounding box center [96, 15] width 67 height 30
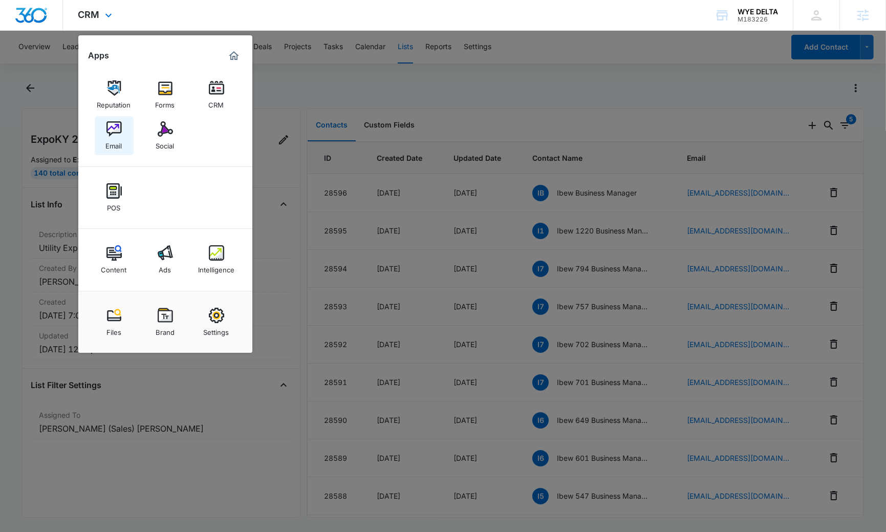
click at [123, 129] on link "Email" at bounding box center [114, 135] width 39 height 39
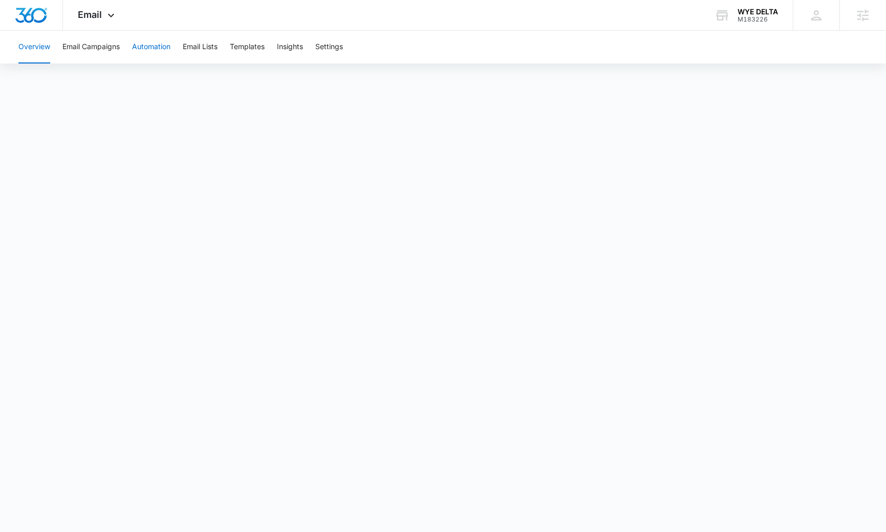
click at [162, 45] on button "Automation" at bounding box center [151, 47] width 38 height 33
click at [97, 13] on span "Email" at bounding box center [90, 14] width 24 height 11
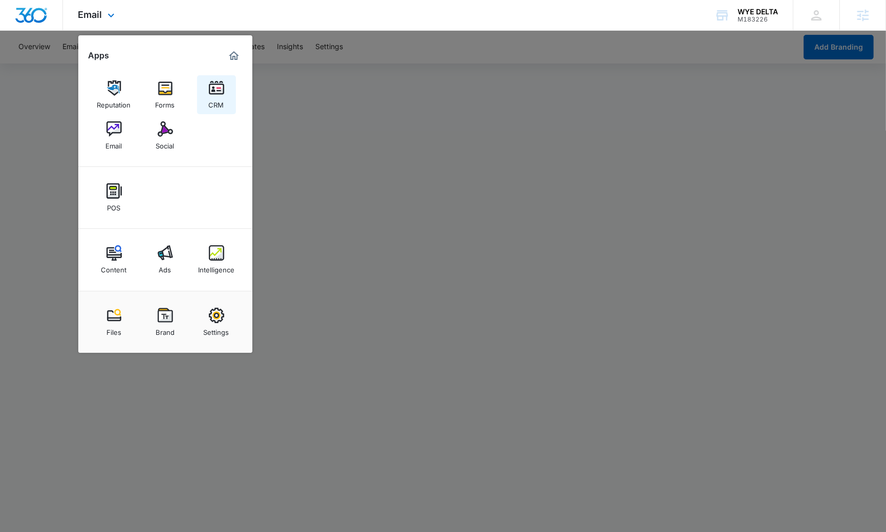
click at [209, 94] on img at bounding box center [216, 87] width 15 height 15
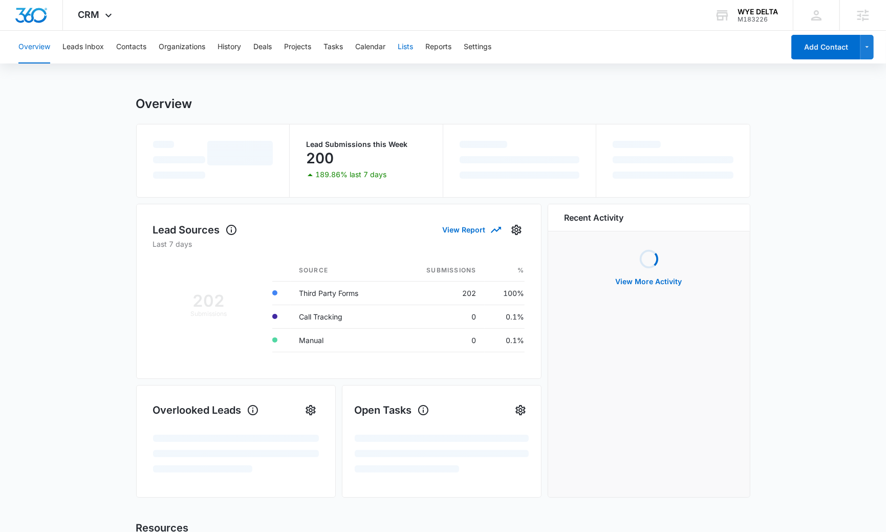
click at [404, 52] on button "Lists" at bounding box center [405, 47] width 15 height 33
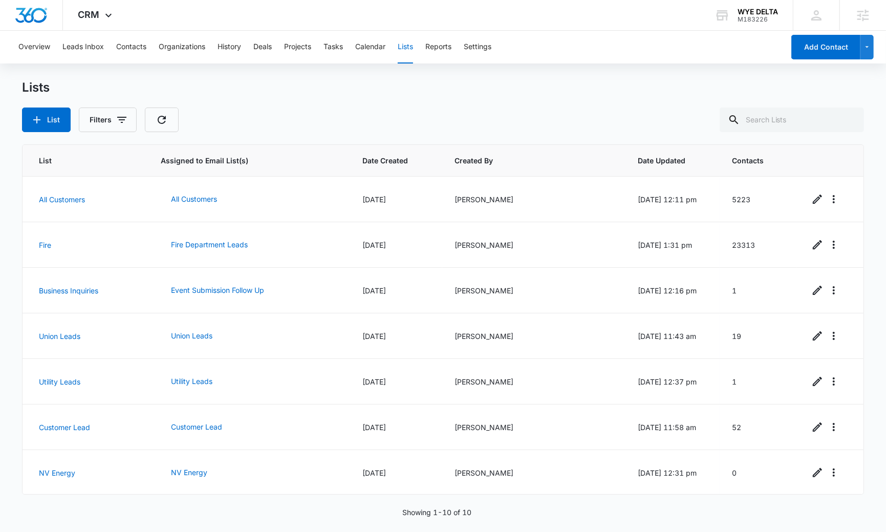
scroll to position [136, 0]
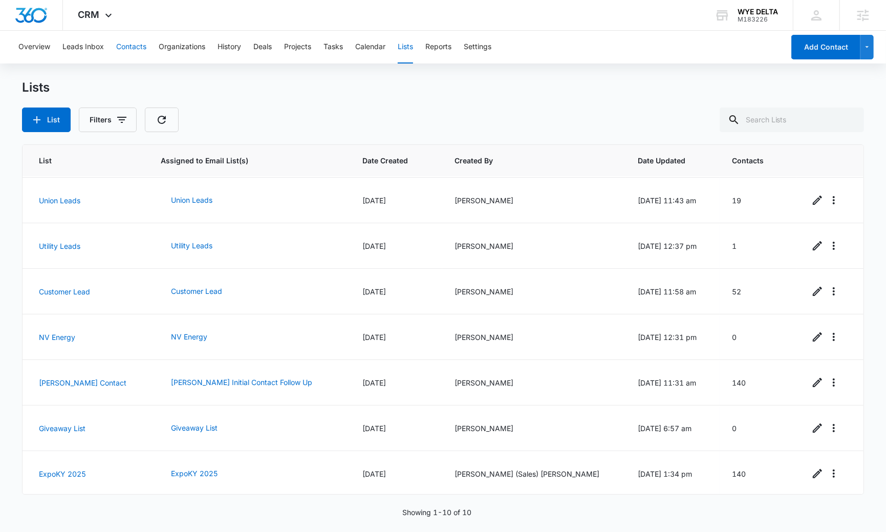
click at [127, 48] on button "Contacts" at bounding box center [131, 47] width 30 height 33
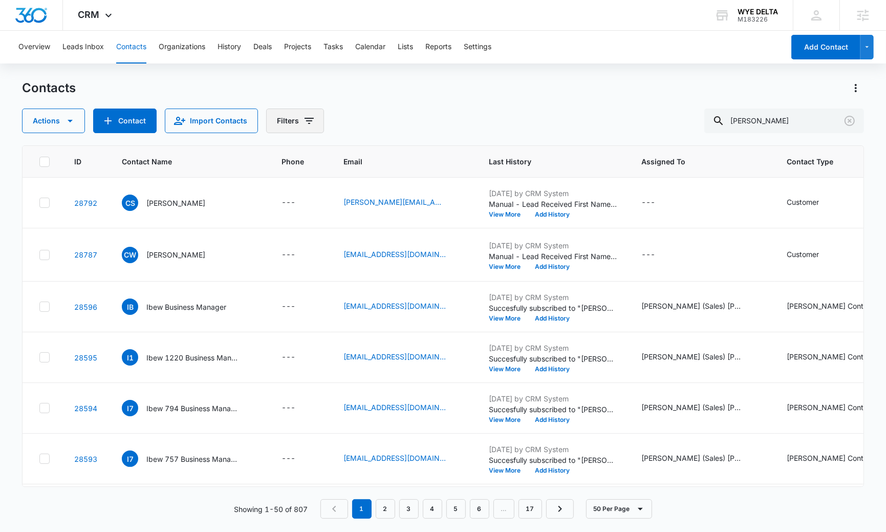
click at [280, 124] on button "Filters" at bounding box center [295, 120] width 58 height 25
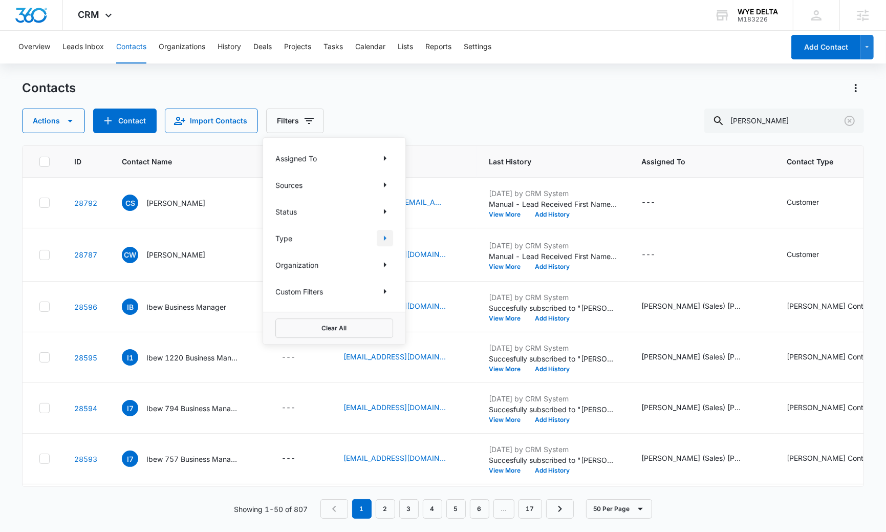
click at [385, 233] on icon "Show Type filters" at bounding box center [385, 238] width 12 height 12
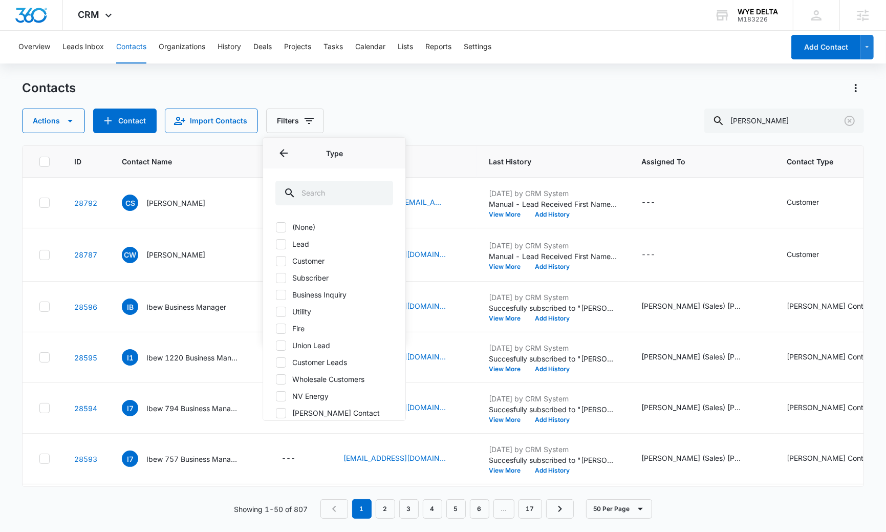
scroll to position [50, 0]
click at [318, 397] on label "ExpoKY25" at bounding box center [334, 396] width 118 height 11
click at [276, 397] on input "ExpoKY25" at bounding box center [275, 397] width 1 height 1
checkbox input "true"
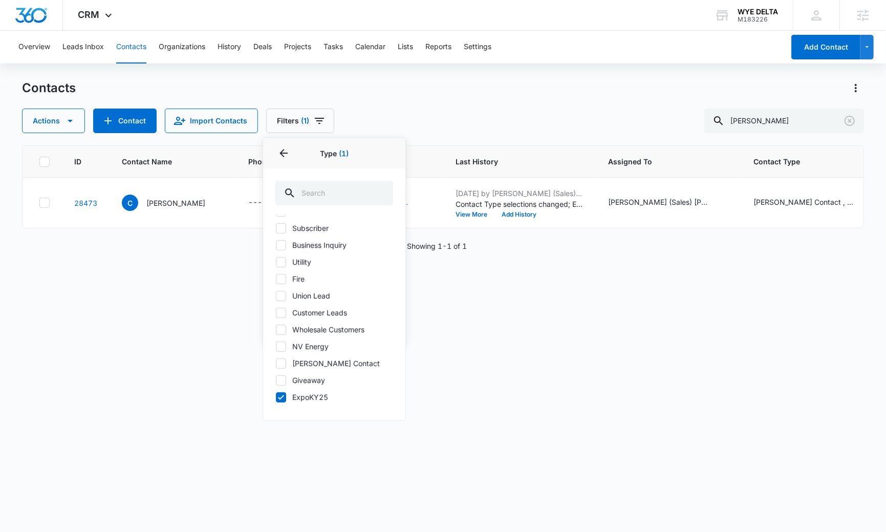
click at [190, 420] on div "ID Contact Name Phone Email Last History Assigned To Contact Type Contact Statu…" at bounding box center [442, 331] width 841 height 373
